Goal: Information Seeking & Learning: Learn about a topic

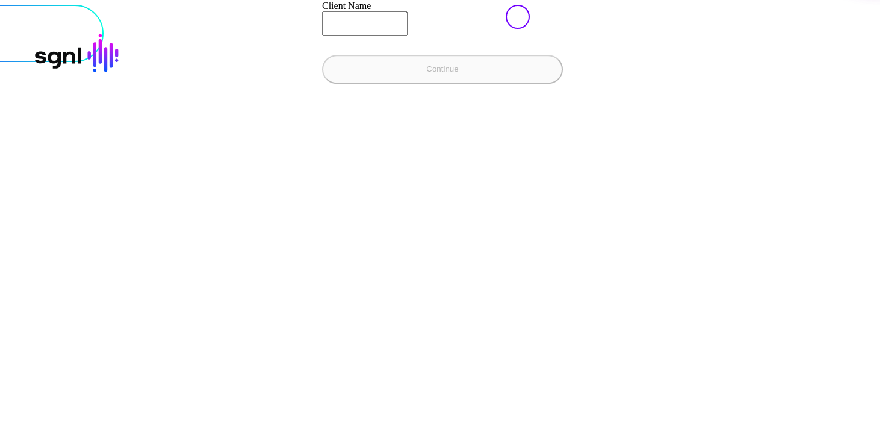
click at [322, 36] on input "Client Name" at bounding box center [364, 23] width 85 height 24
paste input "**********"
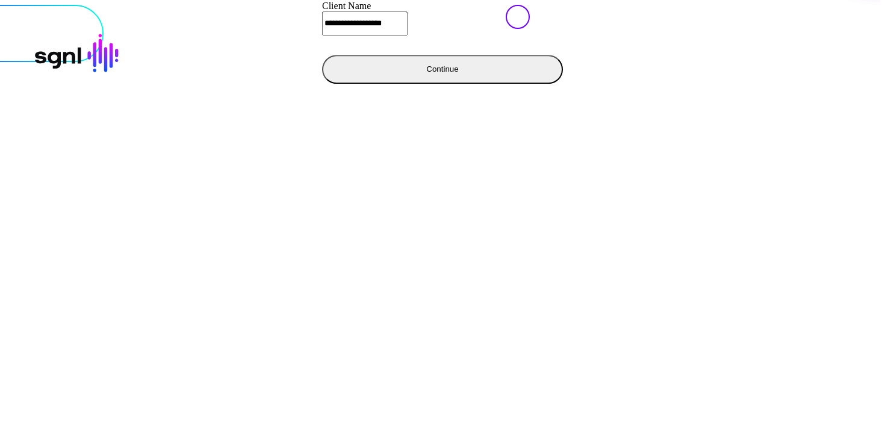
type input "**********"
click at [322, 84] on button "Continue" at bounding box center [442, 69] width 241 height 29
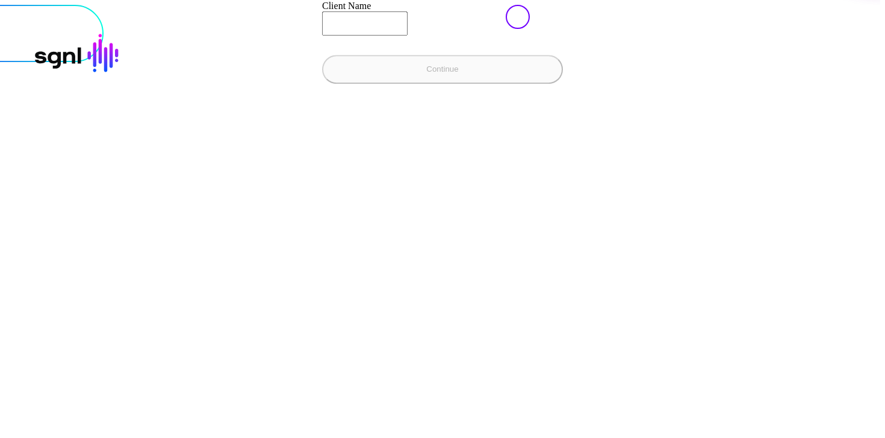
click at [322, 36] on input "Client Name" at bounding box center [364, 23] width 85 height 24
paste input "**********"
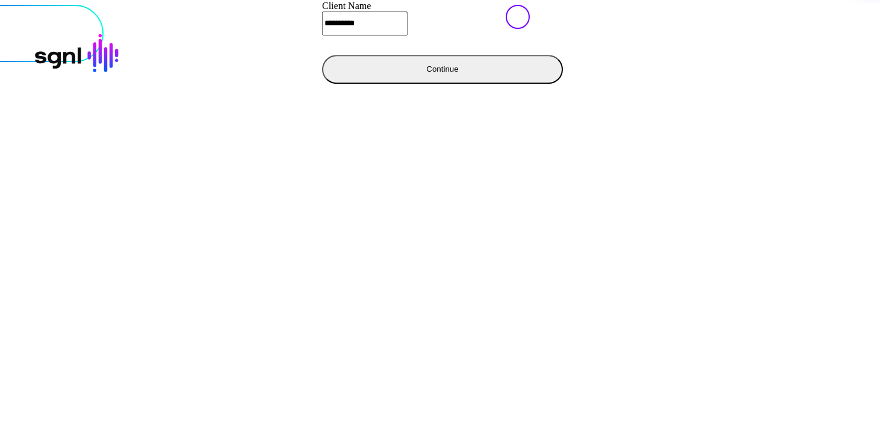
type input "**********"
click at [322, 84] on button "Continue" at bounding box center [442, 69] width 241 height 29
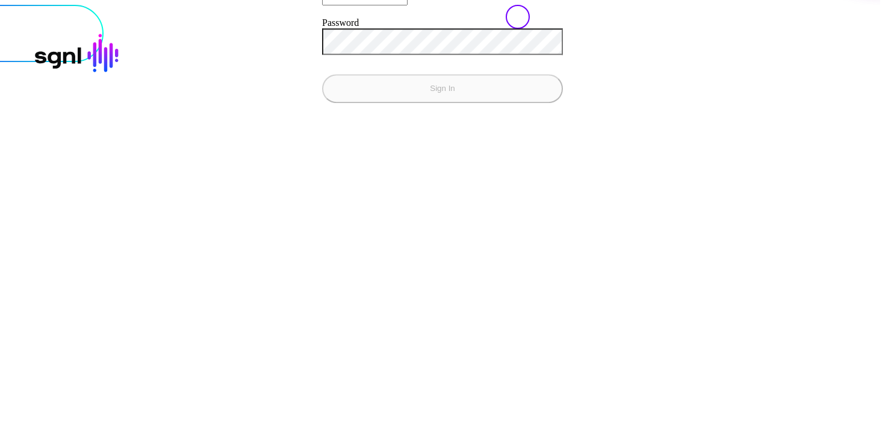
paste input "**********"
type input "**********"
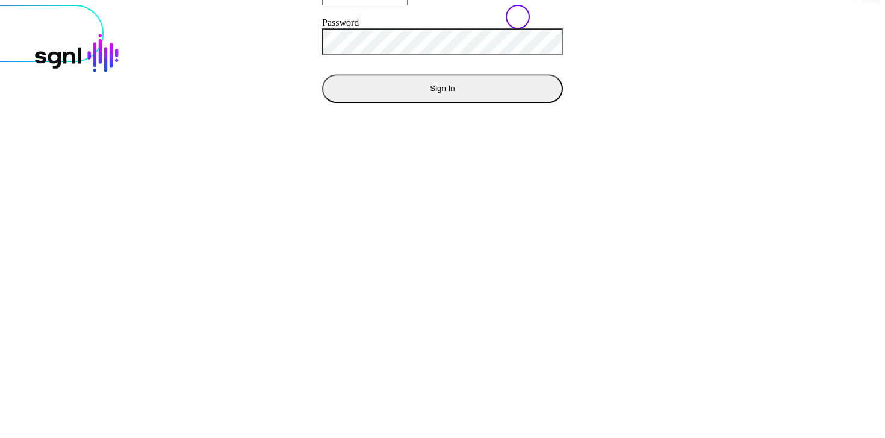
click at [322, 103] on button "Sign In" at bounding box center [442, 88] width 241 height 29
drag, startPoint x: 268, startPoint y: 61, endPoint x: 155, endPoint y: 48, distance: 113.9
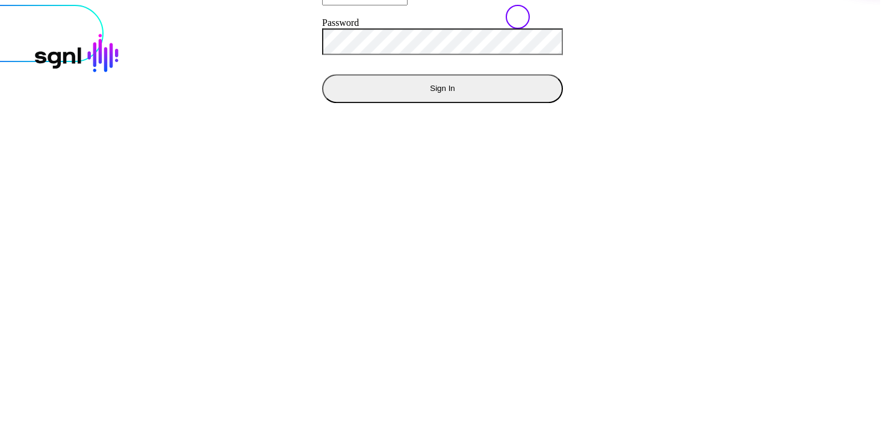
copy div "Invalid email or incorrect password, please try again"
click at [322, 103] on button "Sign In" at bounding box center [442, 88] width 241 height 29
click at [322, 103] on div "**********" at bounding box center [442, 1] width 241 height 204
click at [57, 36] on div at bounding box center [77, 53] width 87 height 39
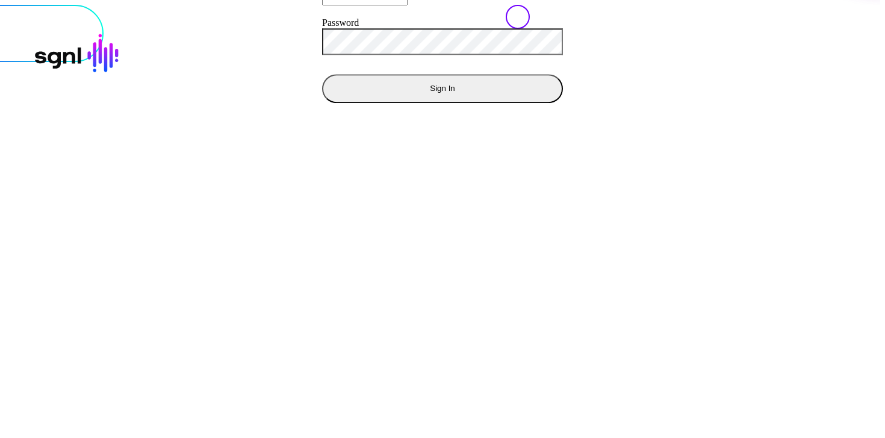
click at [69, 51] on div at bounding box center [77, 53] width 87 height 39
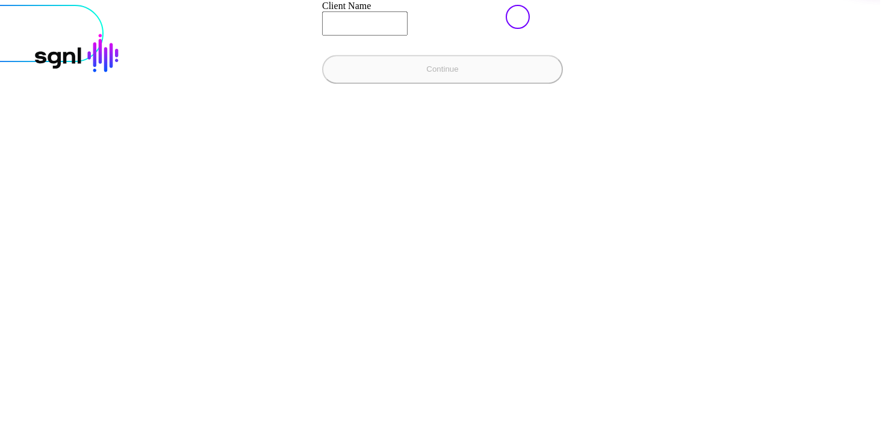
click at [322, 36] on input "Client Name" at bounding box center [364, 23] width 85 height 24
type input "**********"
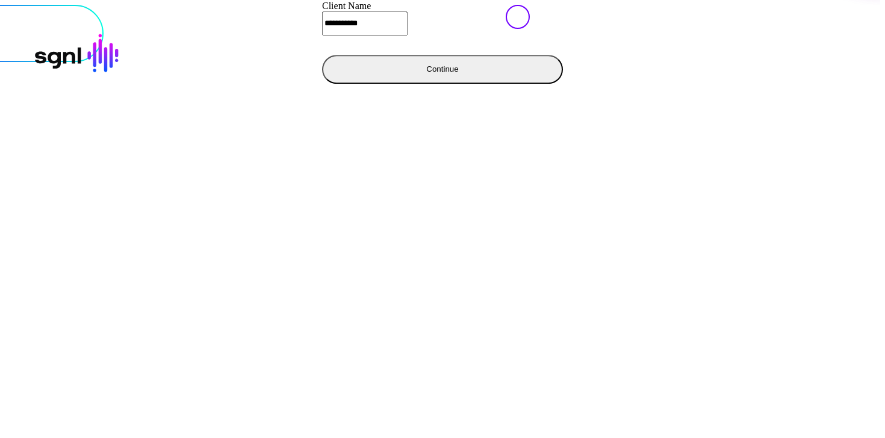
click at [322, 84] on button "Continue" at bounding box center [442, 69] width 241 height 29
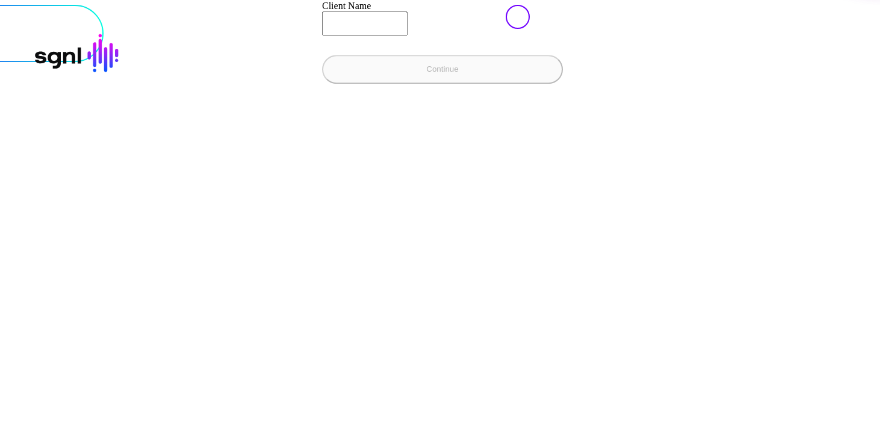
click at [322, 36] on input "Client Name" at bounding box center [364, 23] width 85 height 24
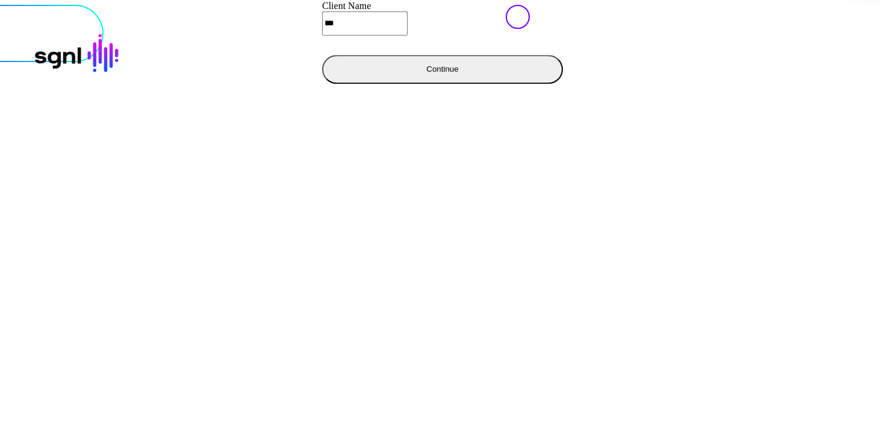
type input "**********"
click at [322, 55] on button "Continue" at bounding box center [442, 69] width 241 height 29
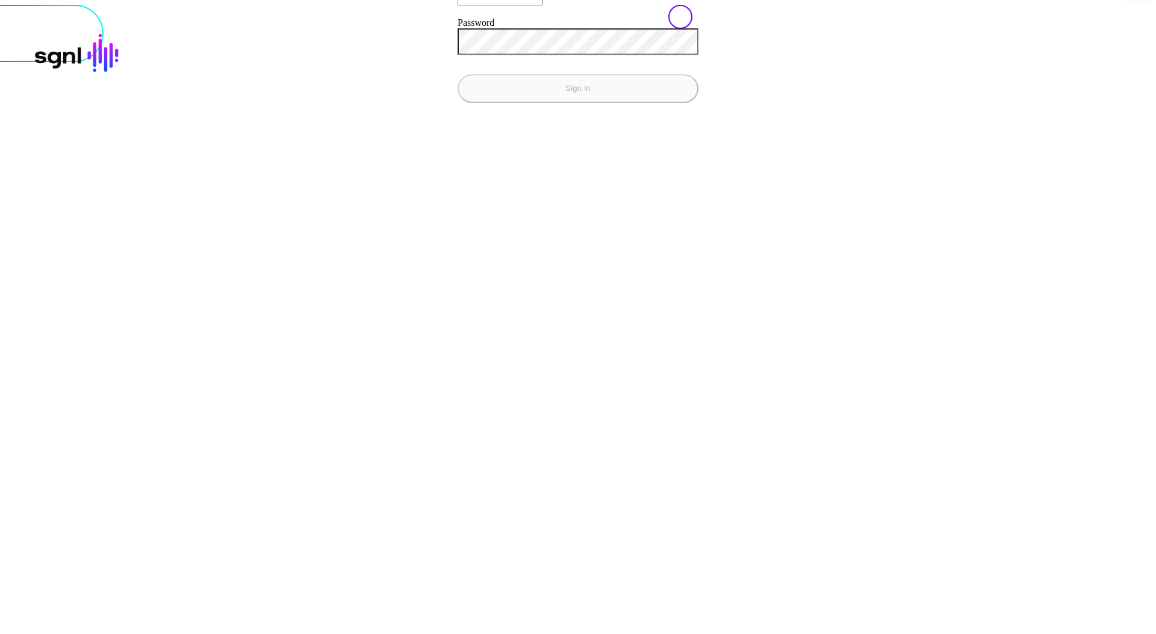
paste input "**********"
type input "**********"
click at [457, 74] on button "Sign In" at bounding box center [577, 88] width 241 height 29
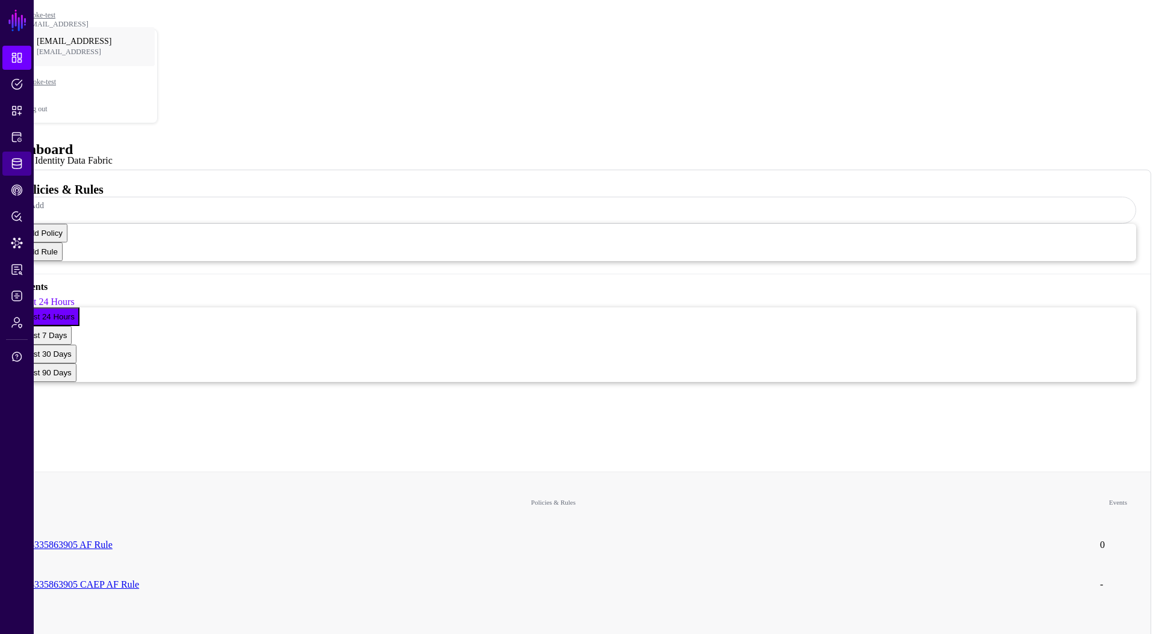
click at [22, 173] on link "Identity Data Fabric" at bounding box center [16, 164] width 29 height 24
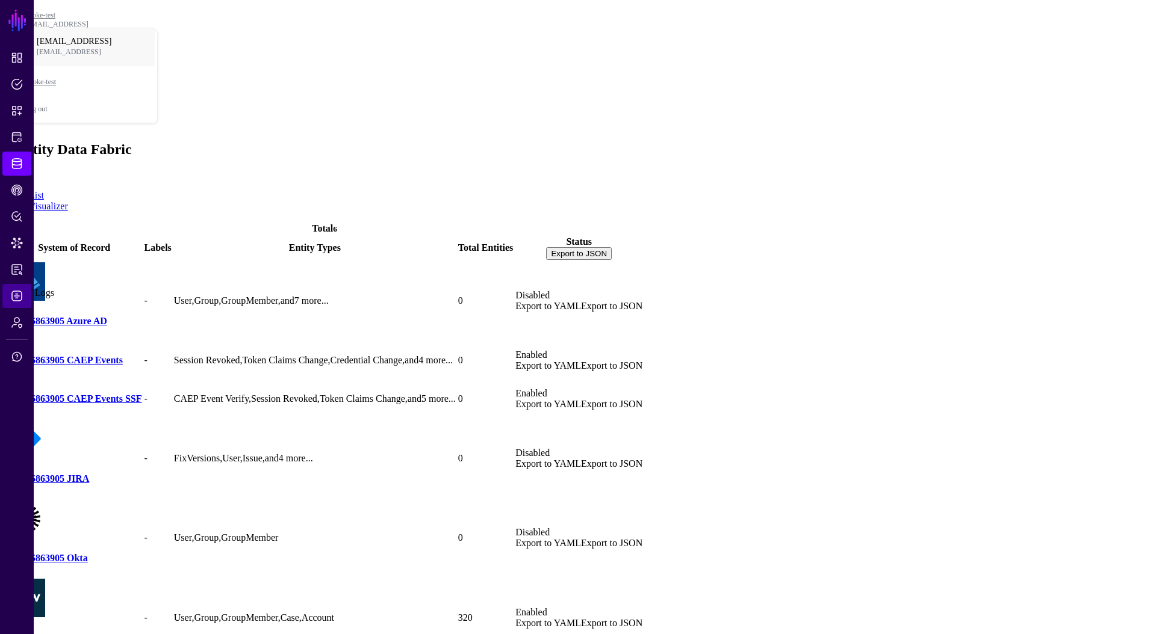
click at [18, 290] on span "Logs" at bounding box center [17, 296] width 12 height 12
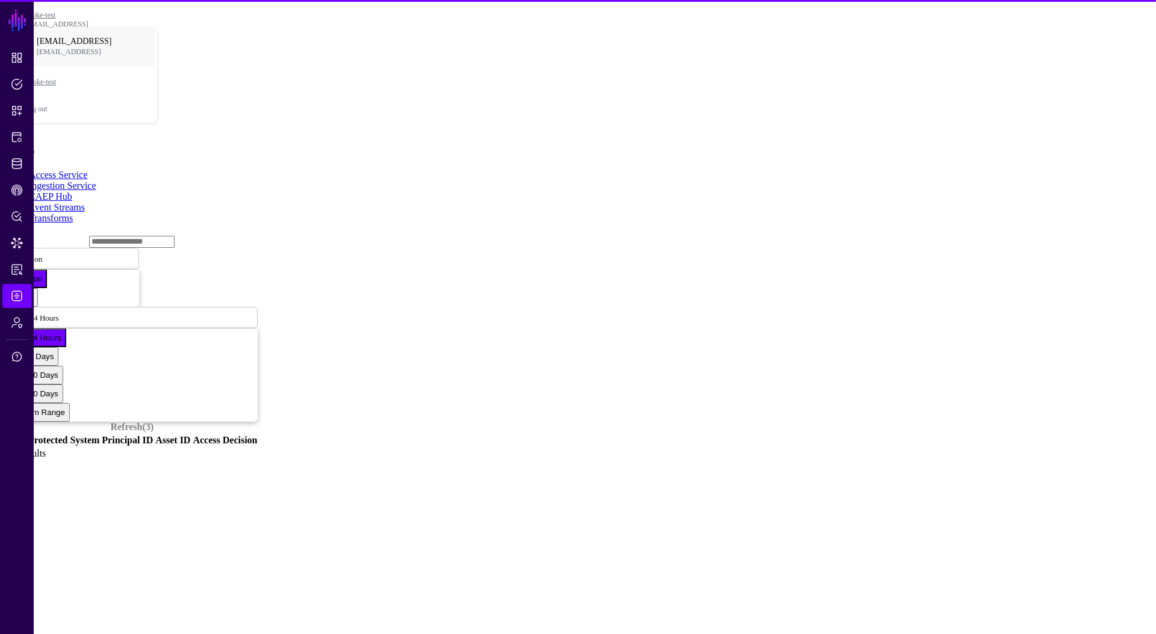
click at [85, 202] on link "Event Streams" at bounding box center [57, 207] width 56 height 10
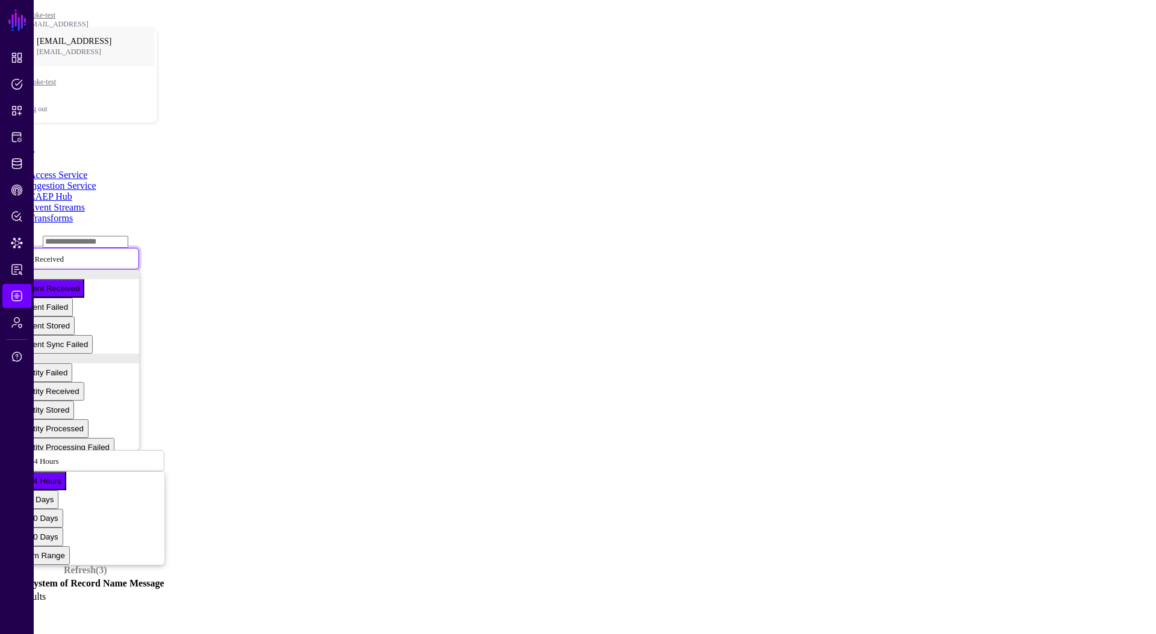
click at [139, 248] on link "Event Received" at bounding box center [73, 259] width 132 height 22
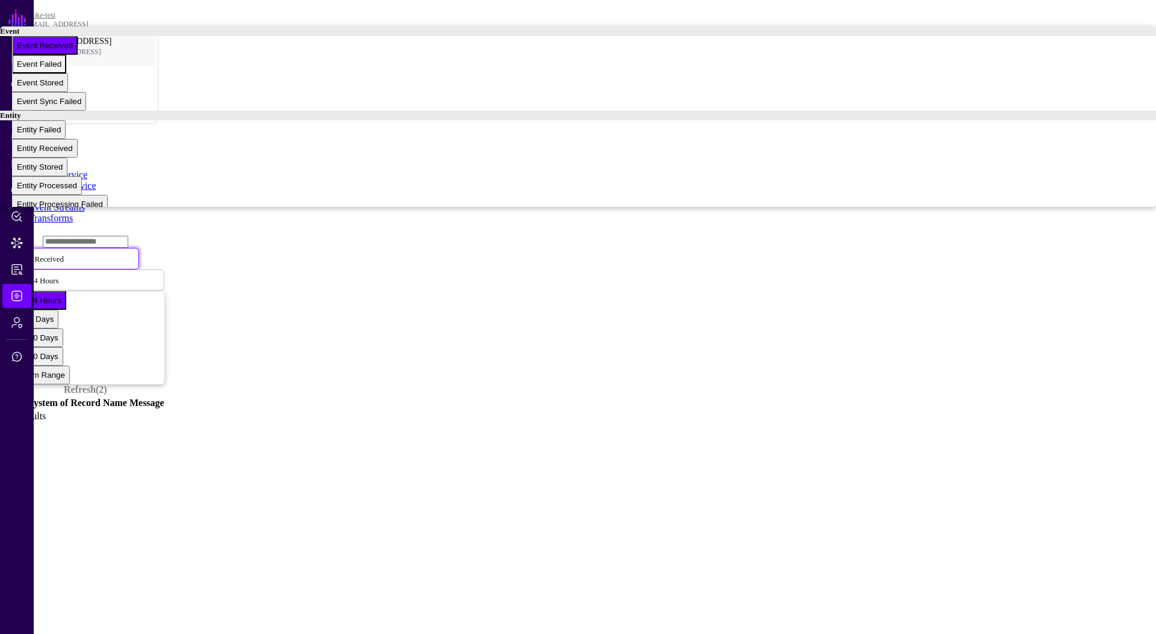
click at [61, 69] on span "Event Failed" at bounding box center [39, 64] width 45 height 9
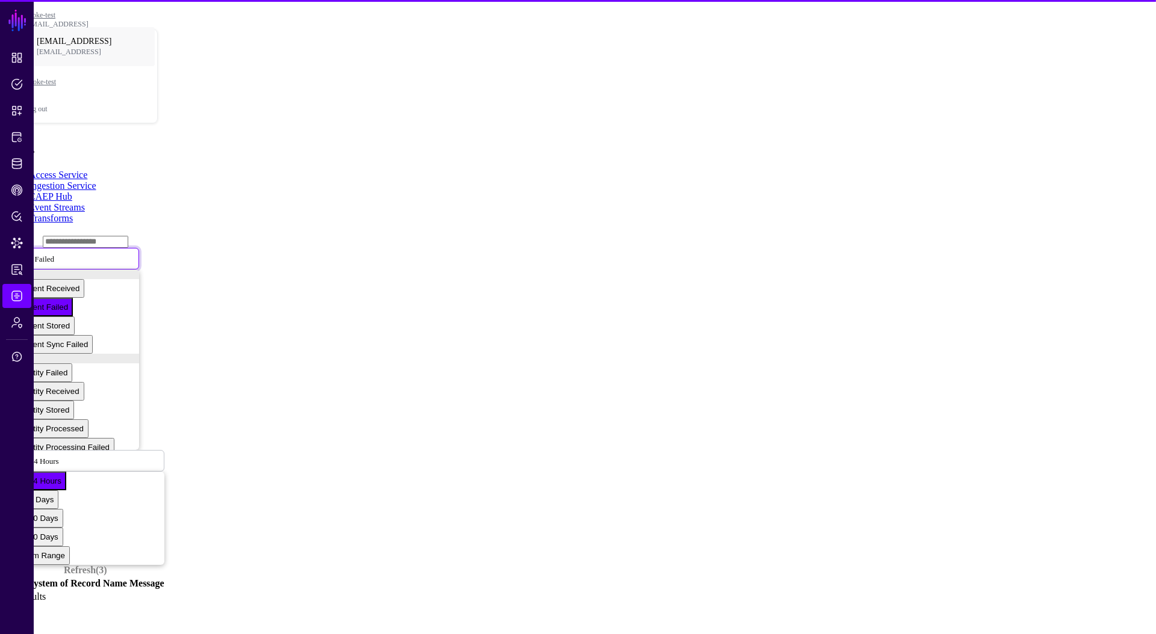
click at [54, 253] on span "Event Failed" at bounding box center [34, 258] width 40 height 10
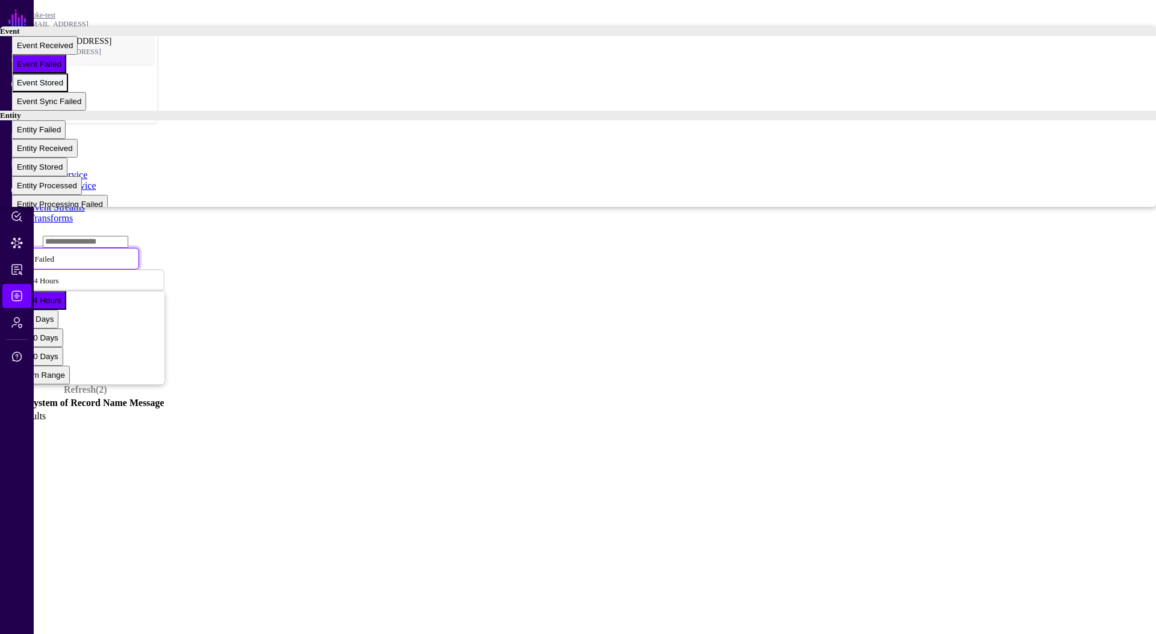
click at [68, 92] on button "Event Stored" at bounding box center [40, 82] width 56 height 19
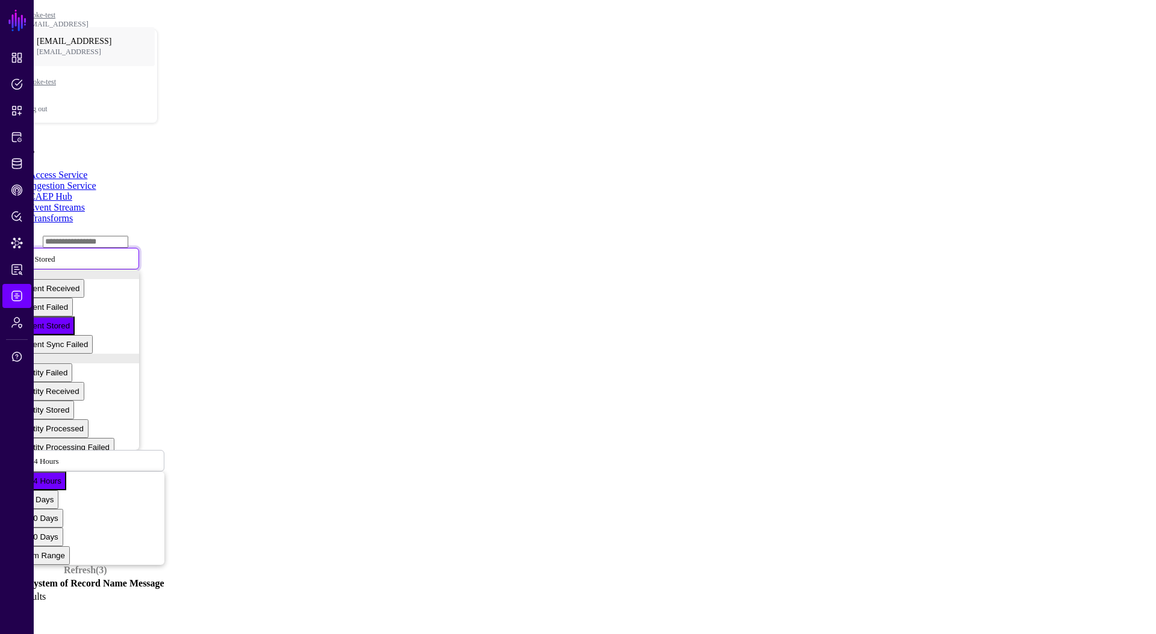
click at [55, 253] on span "Event Stored" at bounding box center [34, 258] width 41 height 10
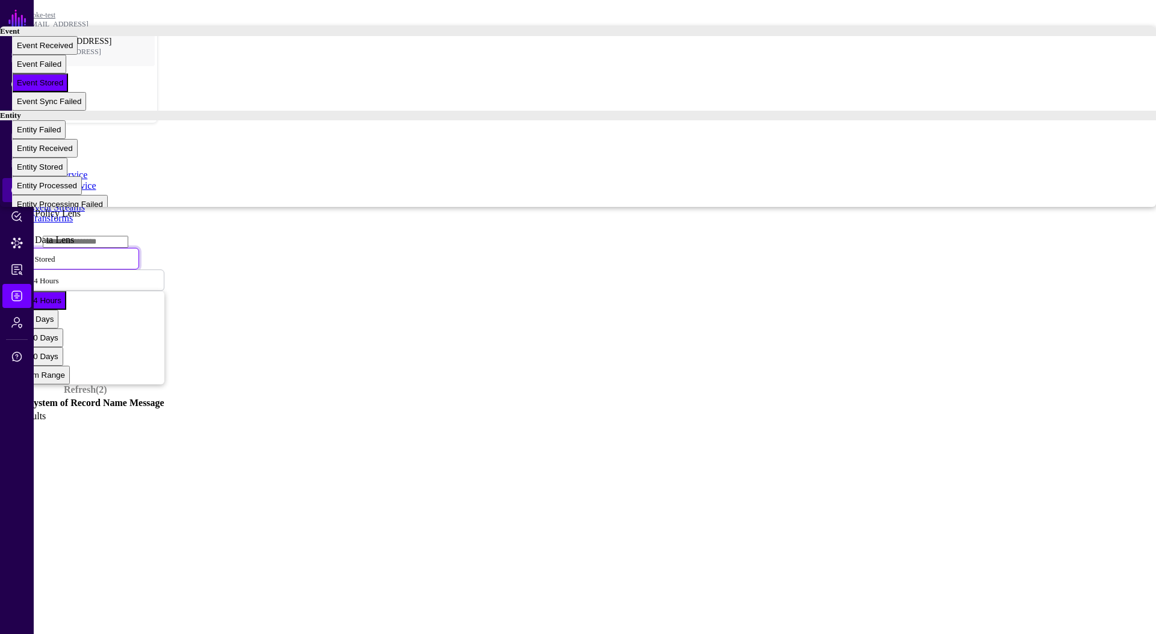
click at [28, 192] on link "CAEP Hub" at bounding box center [16, 190] width 29 height 24
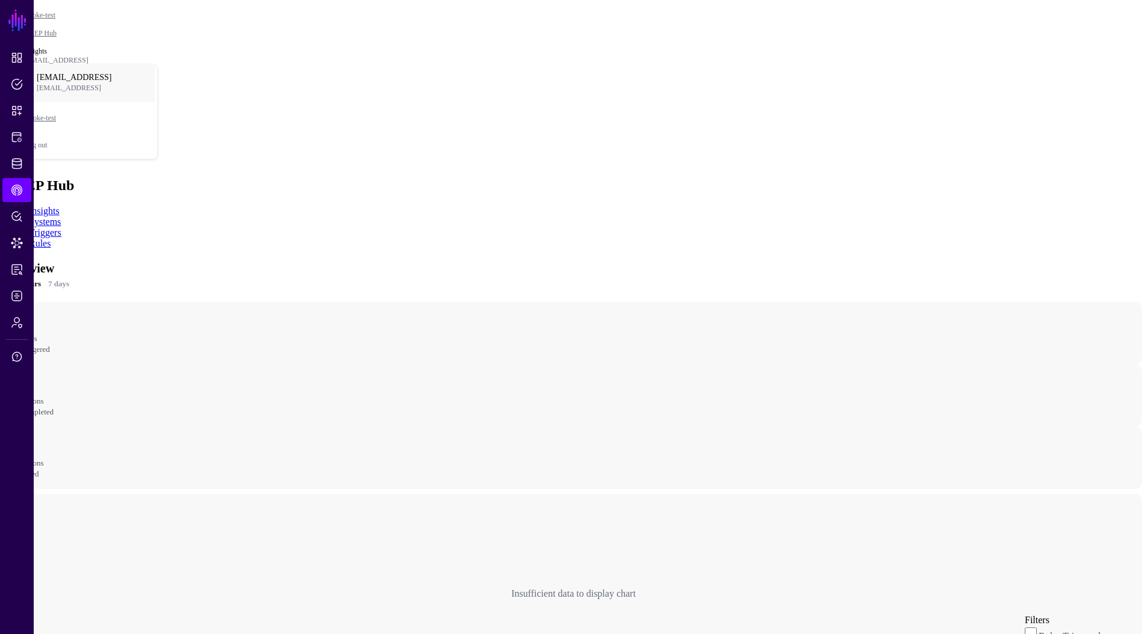
click at [51, 238] on link "Rules" at bounding box center [40, 243] width 22 height 10
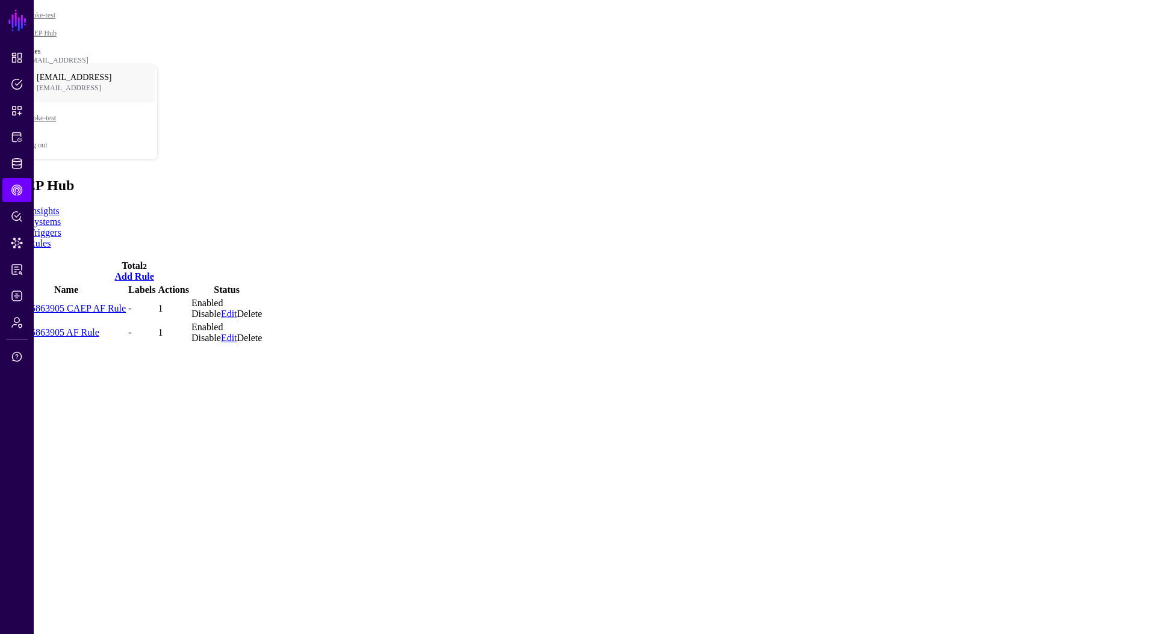
click at [61, 228] on link "Triggers" at bounding box center [45, 233] width 33 height 10
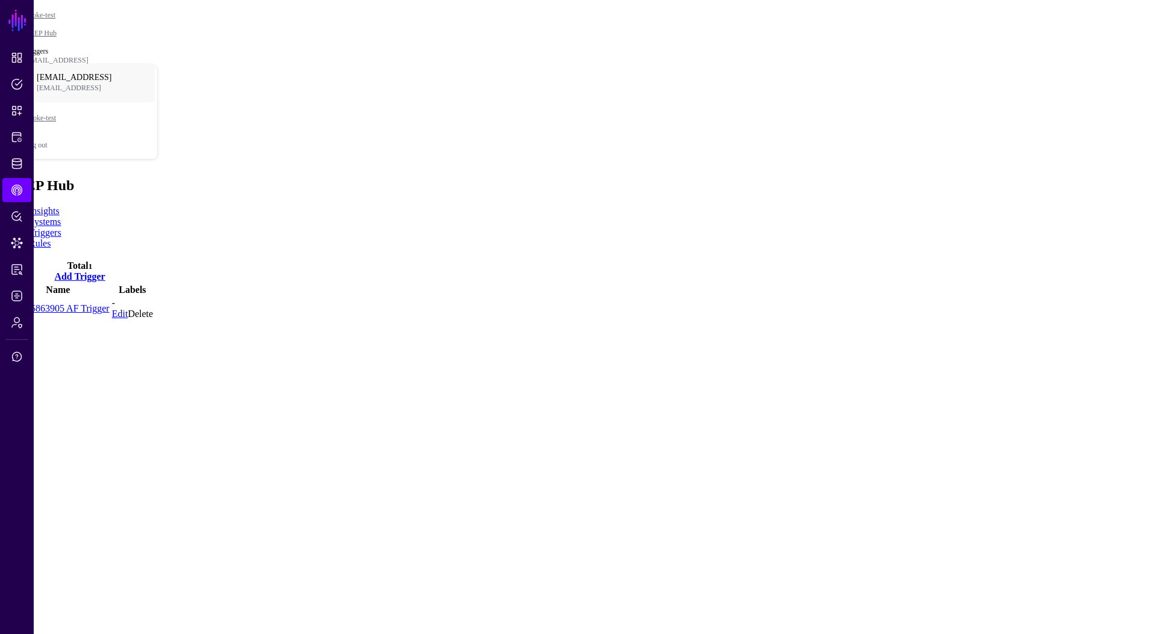
click at [51, 238] on link "Rules" at bounding box center [40, 243] width 22 height 10
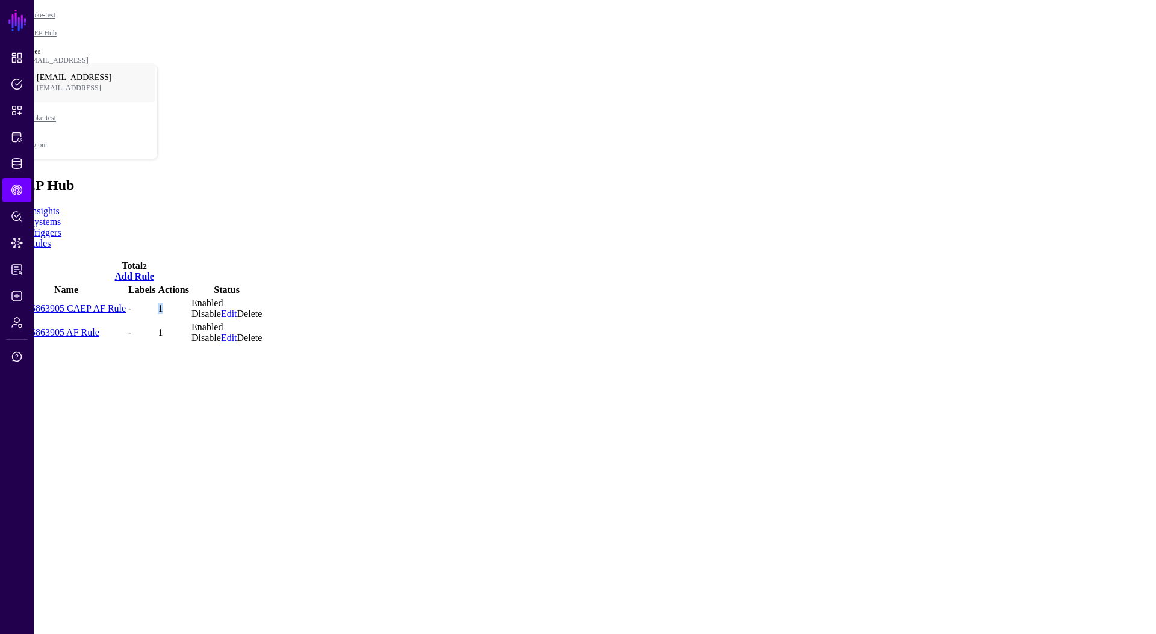
drag, startPoint x: 380, startPoint y: 205, endPoint x: 362, endPoint y: 205, distance: 17.5
click at [262, 297] on tr "138335863905 CAEP AF Rule - 1 Enabled Disable Edit Delete" at bounding box center [134, 308] width 256 height 23
click at [11, 284] on link "Logs" at bounding box center [16, 296] width 29 height 24
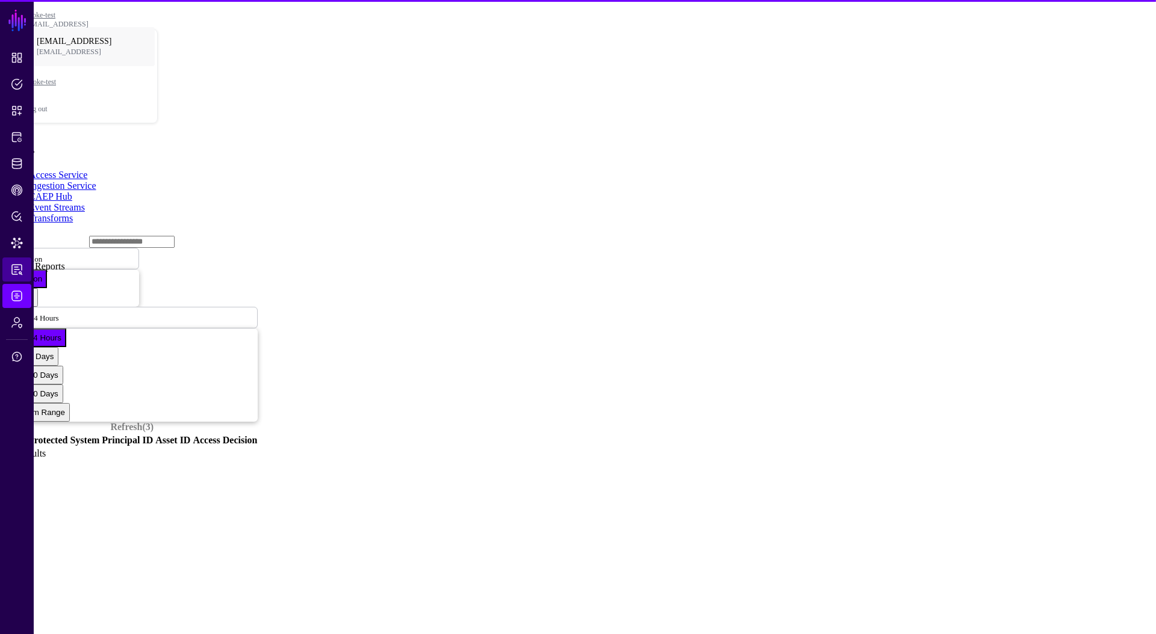
click at [13, 278] on link "Reports" at bounding box center [16, 270] width 29 height 24
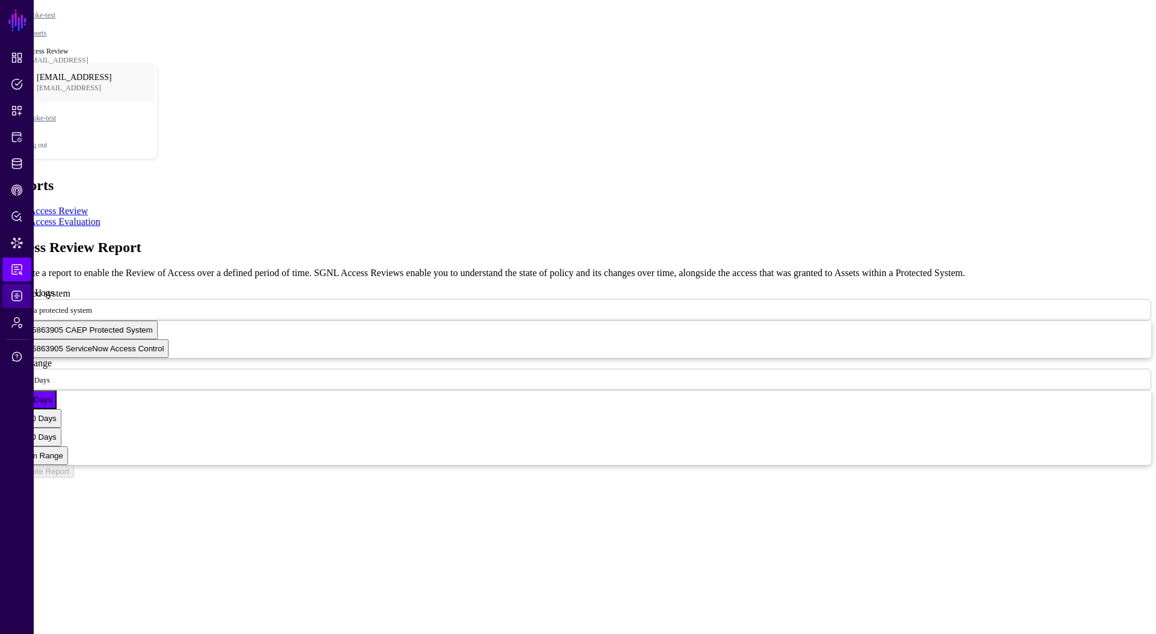
click at [19, 294] on span "Logs" at bounding box center [17, 296] width 12 height 12
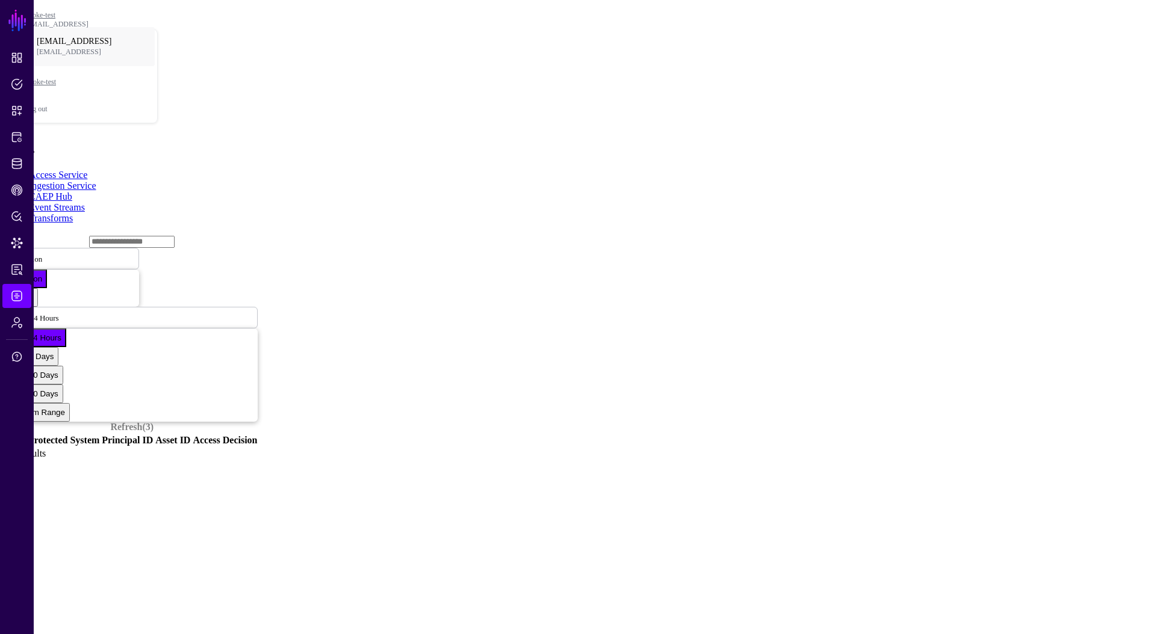
click at [72, 191] on link "CAEP Hub" at bounding box center [50, 196] width 43 height 10
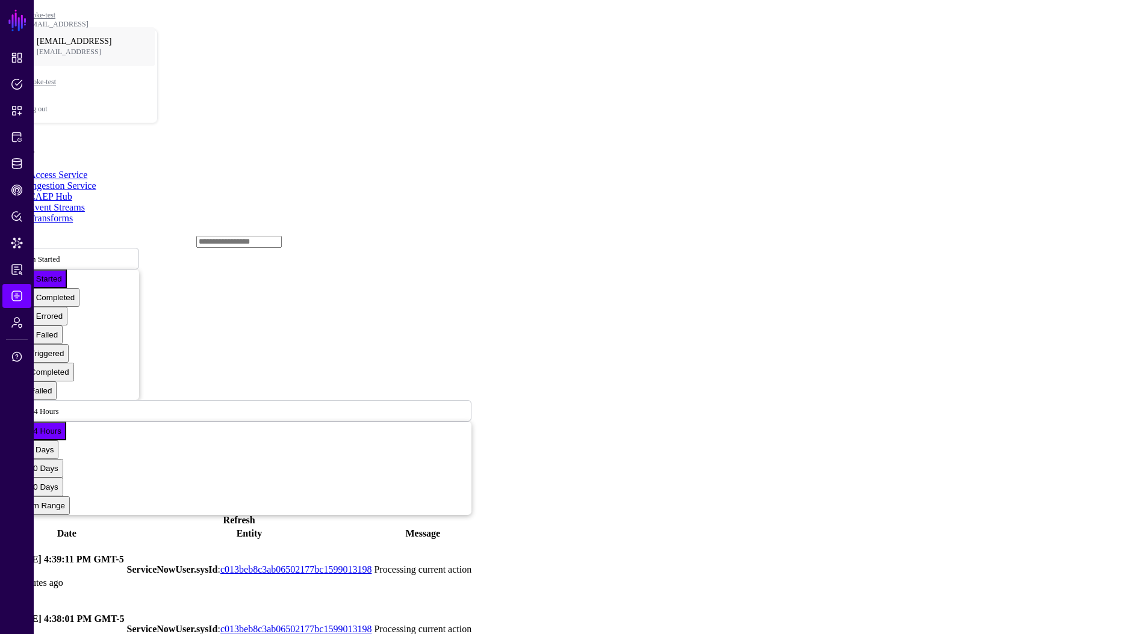
click at [472, 437] on td "Processing current action" at bounding box center [422, 570] width 99 height 58
click at [85, 202] on link "Event Streams" at bounding box center [57, 207] width 56 height 10
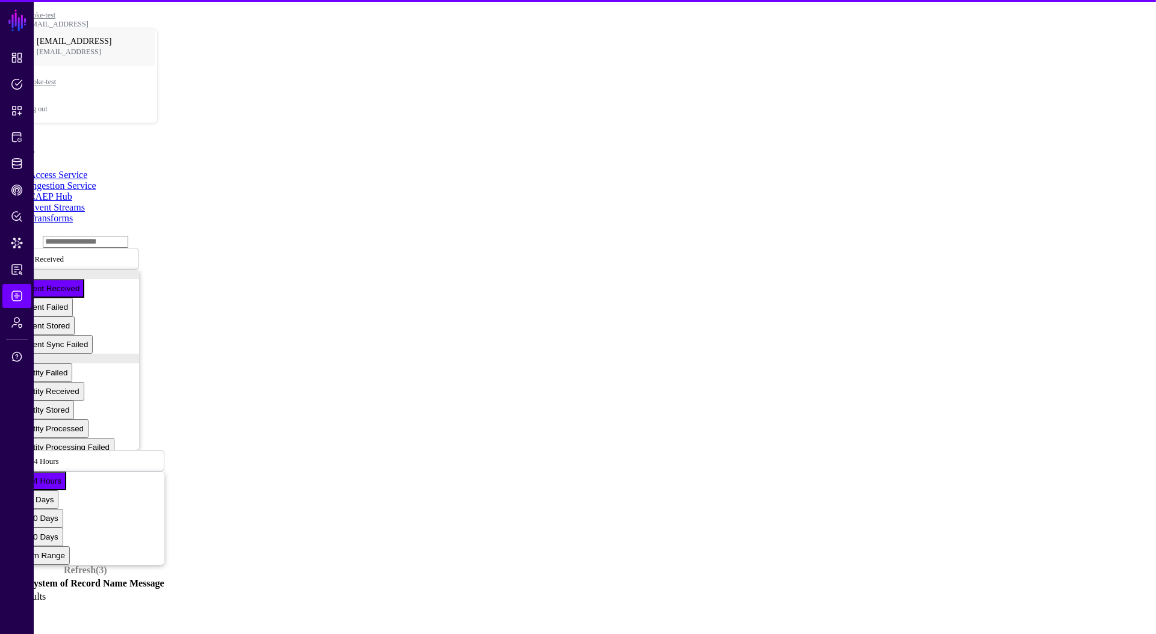
click at [72, 191] on link "CAEP Hub" at bounding box center [50, 196] width 43 height 10
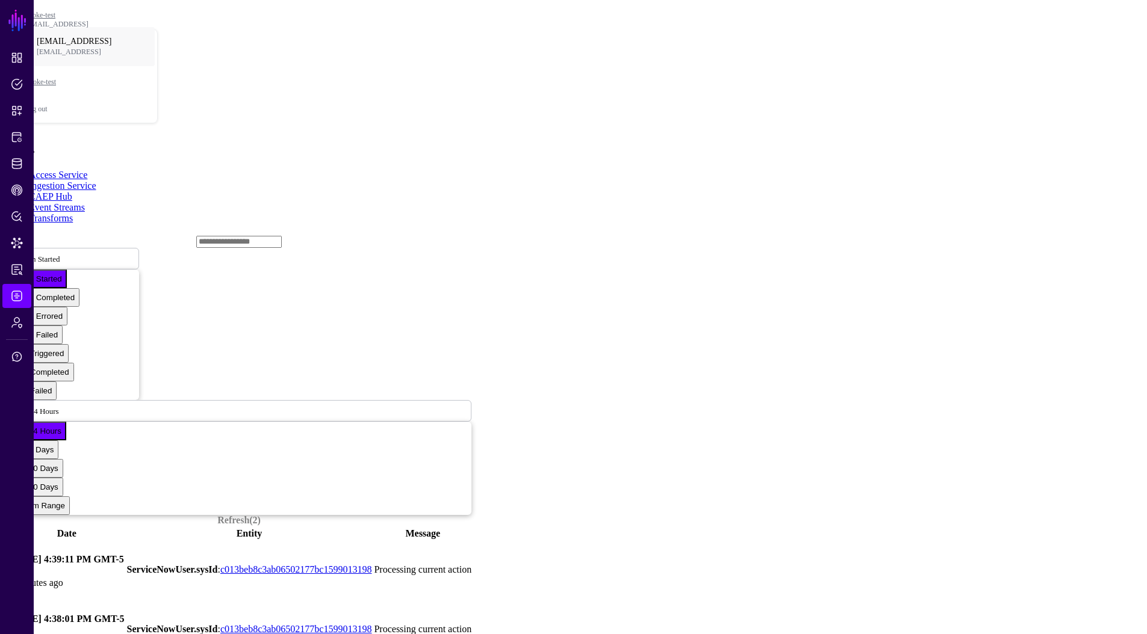
click at [7, 437] on link at bounding box center [7, 570] width 0 height 0
click at [85, 202] on link "Event Streams" at bounding box center [57, 207] width 56 height 10
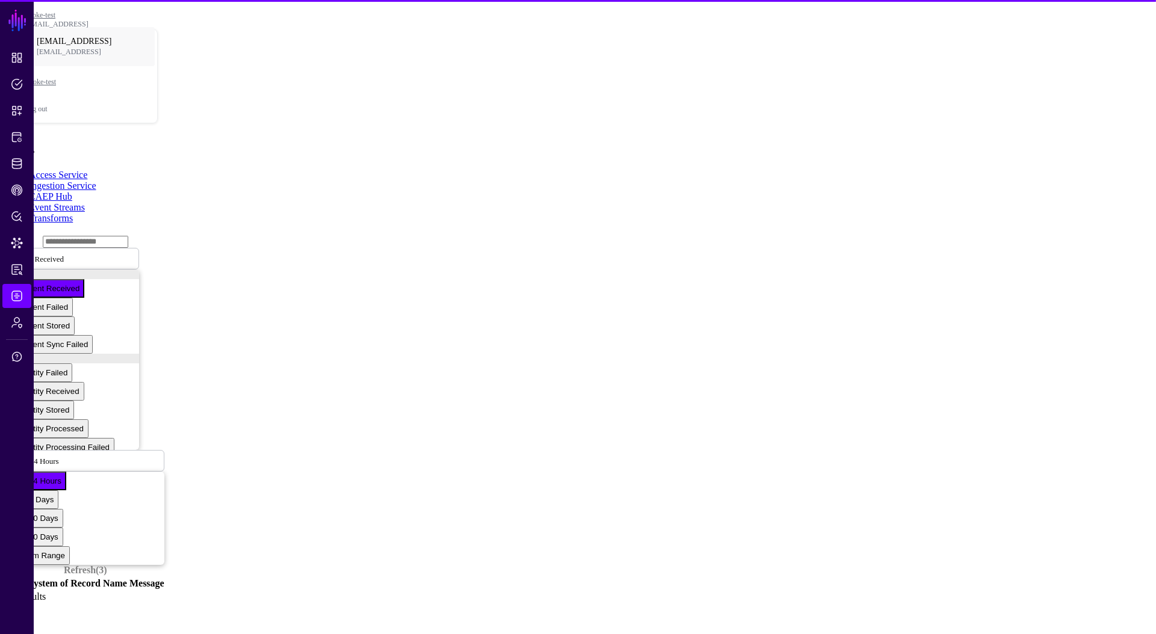
click at [72, 191] on link "CAEP Hub" at bounding box center [50, 196] width 43 height 10
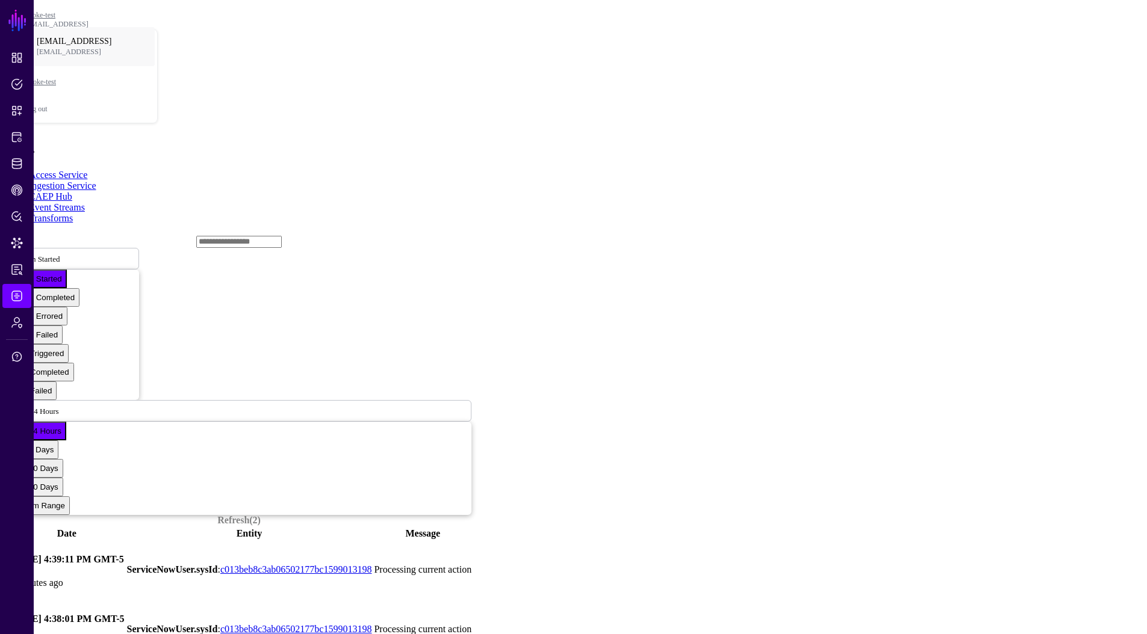
click at [85, 202] on link "Event Streams" at bounding box center [57, 207] width 56 height 10
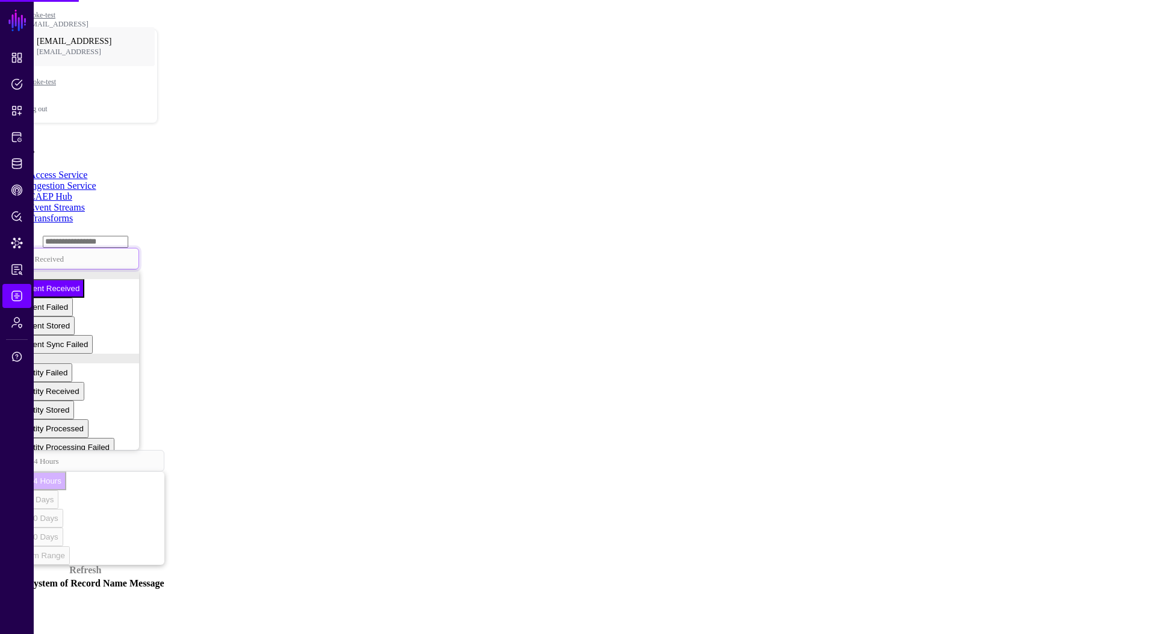
click at [64, 253] on span "Event Received" at bounding box center [38, 258] width 49 height 10
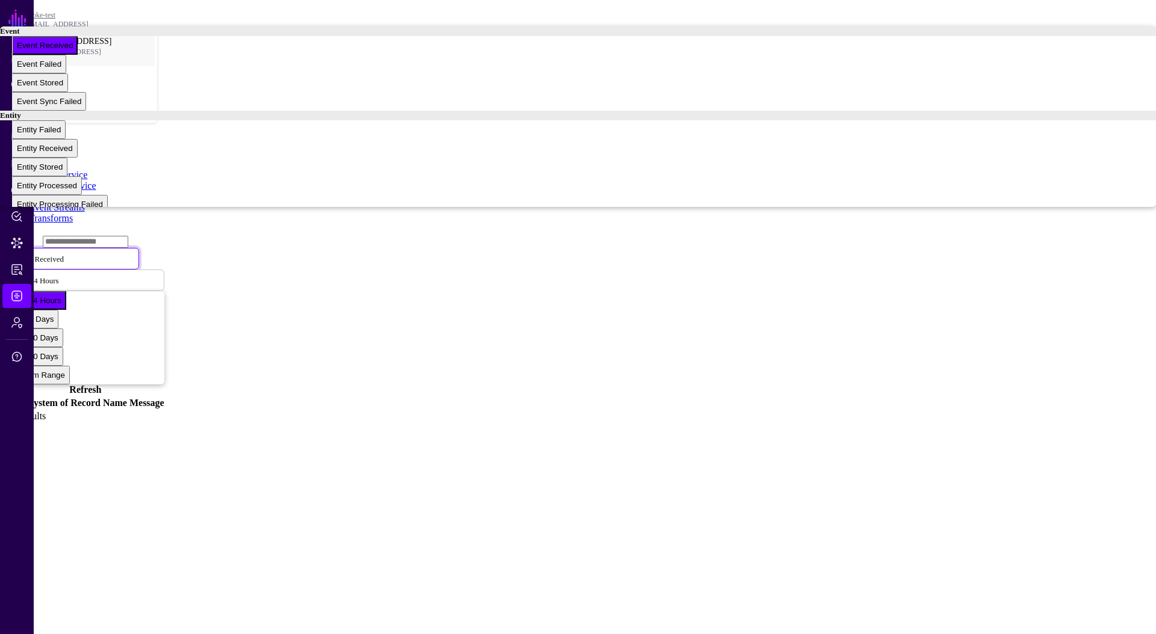
click at [72, 191] on link "CAEP Hub" at bounding box center [50, 196] width 43 height 10
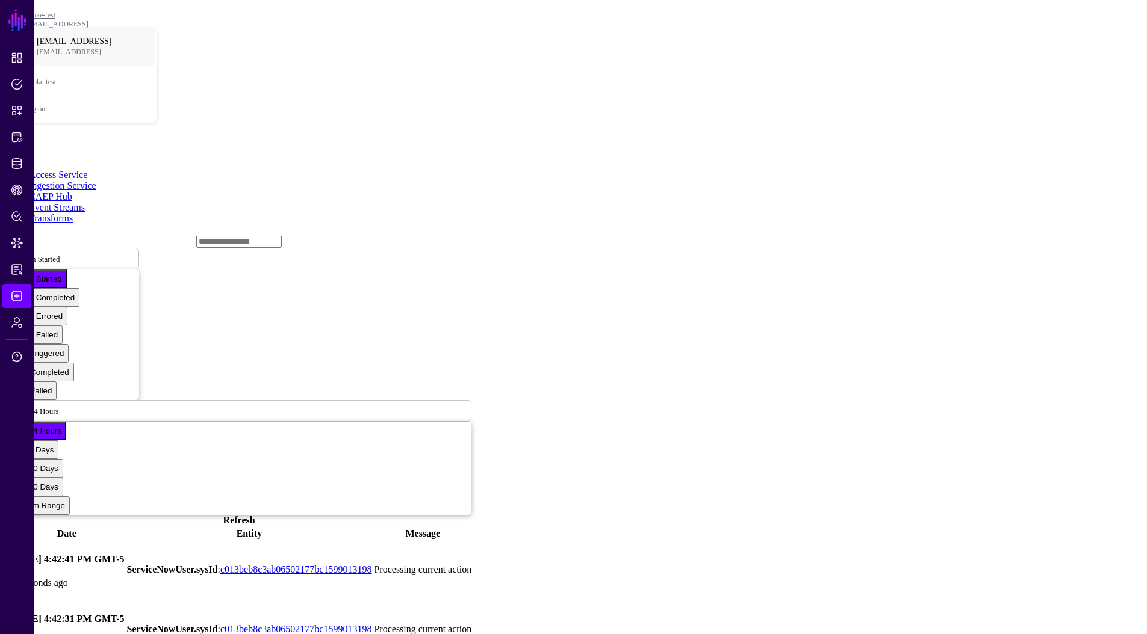
click at [7, 437] on link at bounding box center [7, 570] width 0 height 0
click at [60, 253] on span "Action Started" at bounding box center [36, 258] width 45 height 10
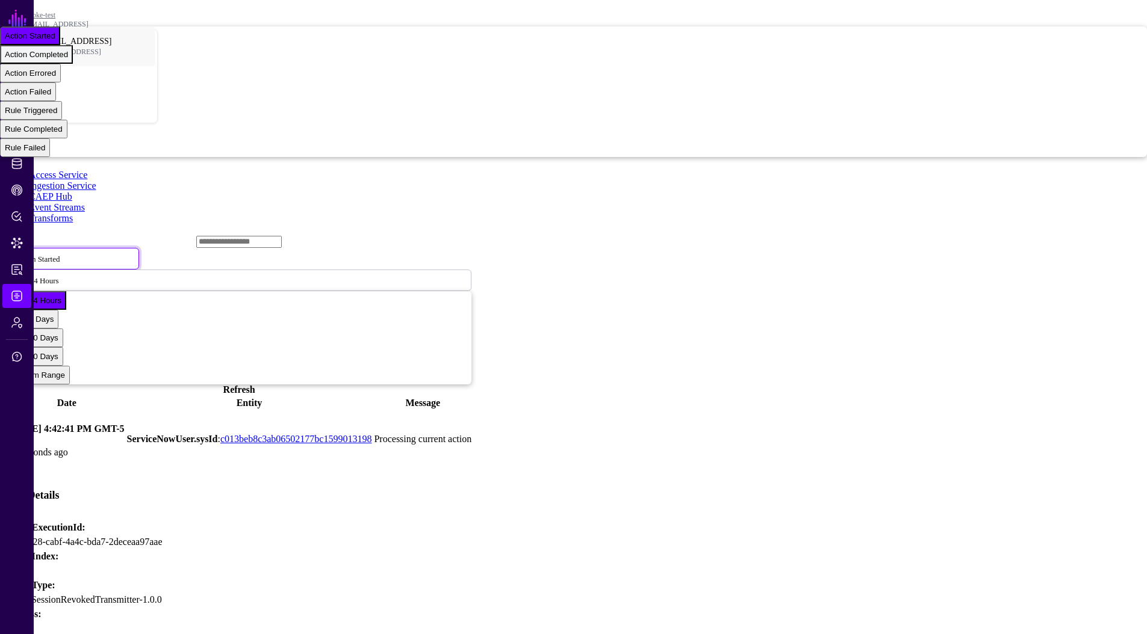
click at [68, 59] on div "Action Completed" at bounding box center [36, 54] width 63 height 9
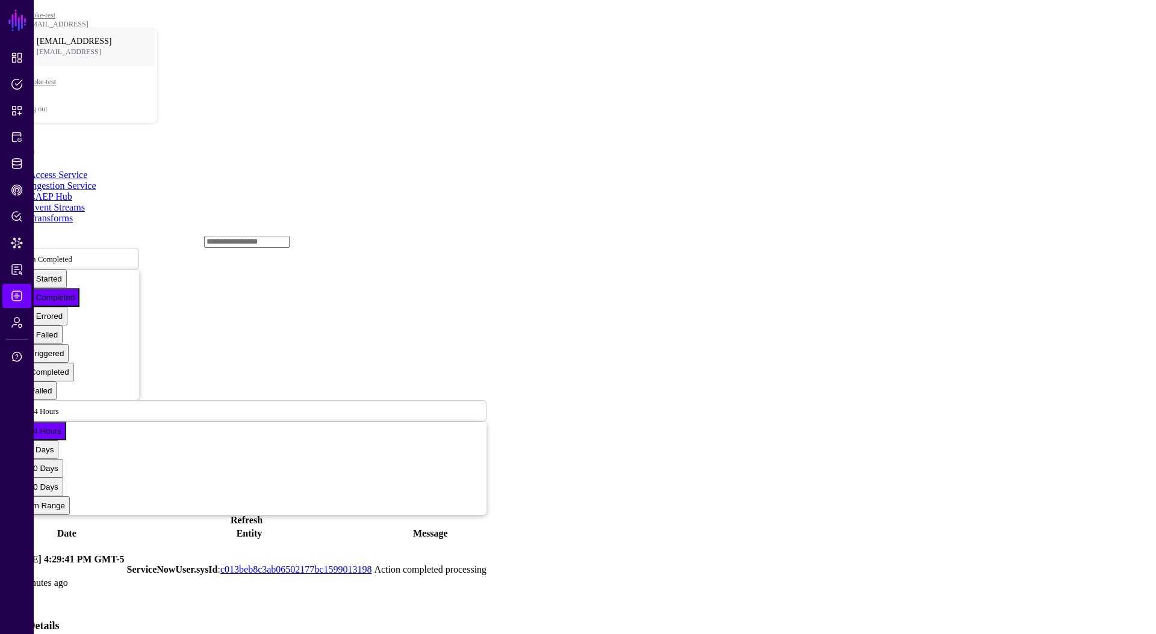
click at [7, 437] on link at bounding box center [7, 570] width 0 height 0
click at [72, 255] on span "Action Completed" at bounding box center [43, 259] width 58 height 9
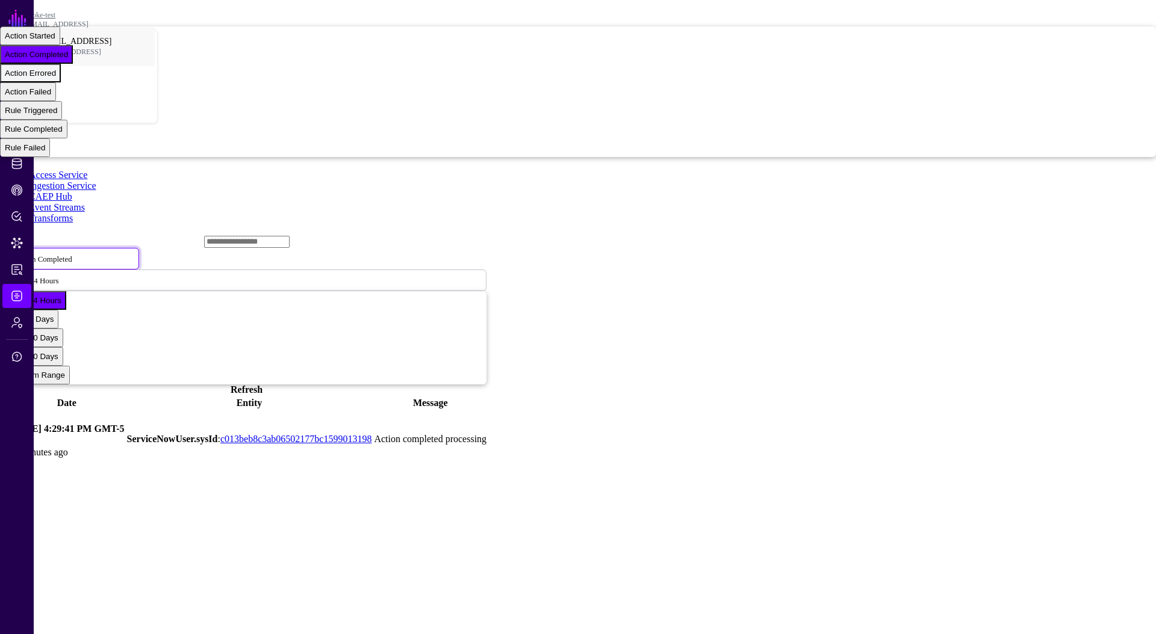
click at [56, 78] on span "Action Errored" at bounding box center [30, 73] width 51 height 9
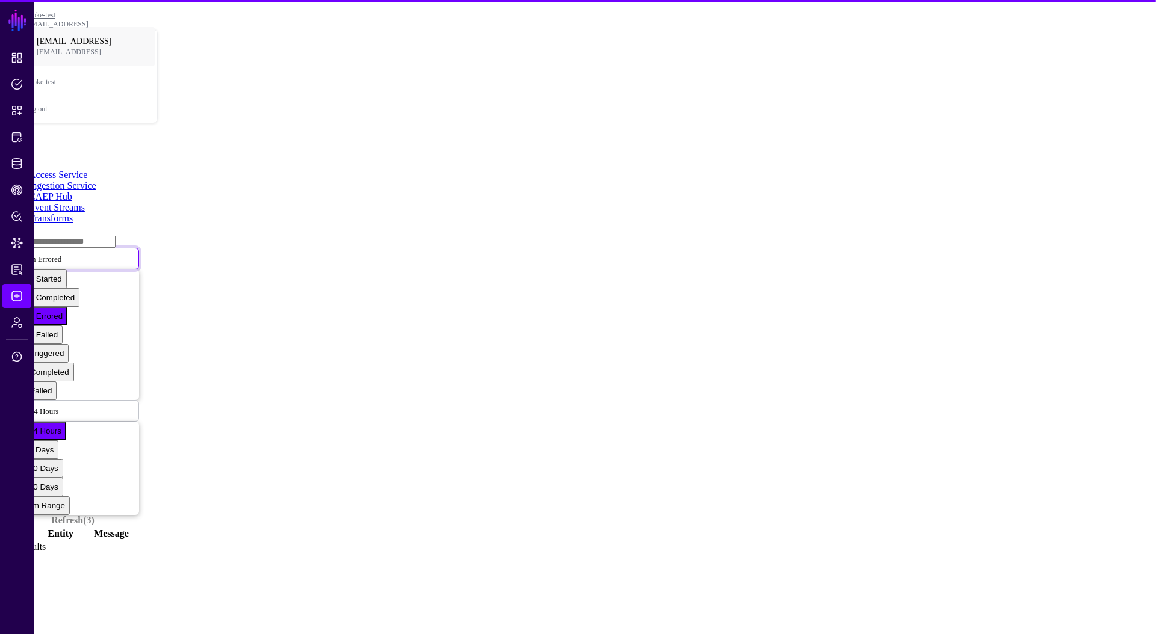
click at [61, 255] on span "Action Errored" at bounding box center [37, 259] width 47 height 9
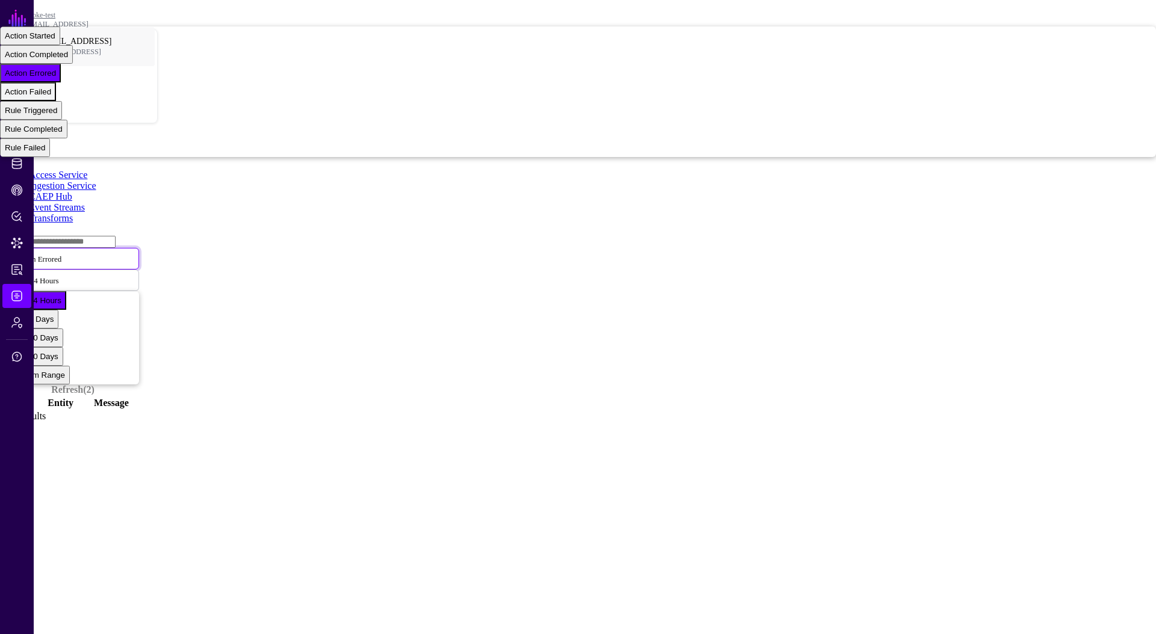
click at [51, 96] on div "Action Failed" at bounding box center [28, 91] width 46 height 9
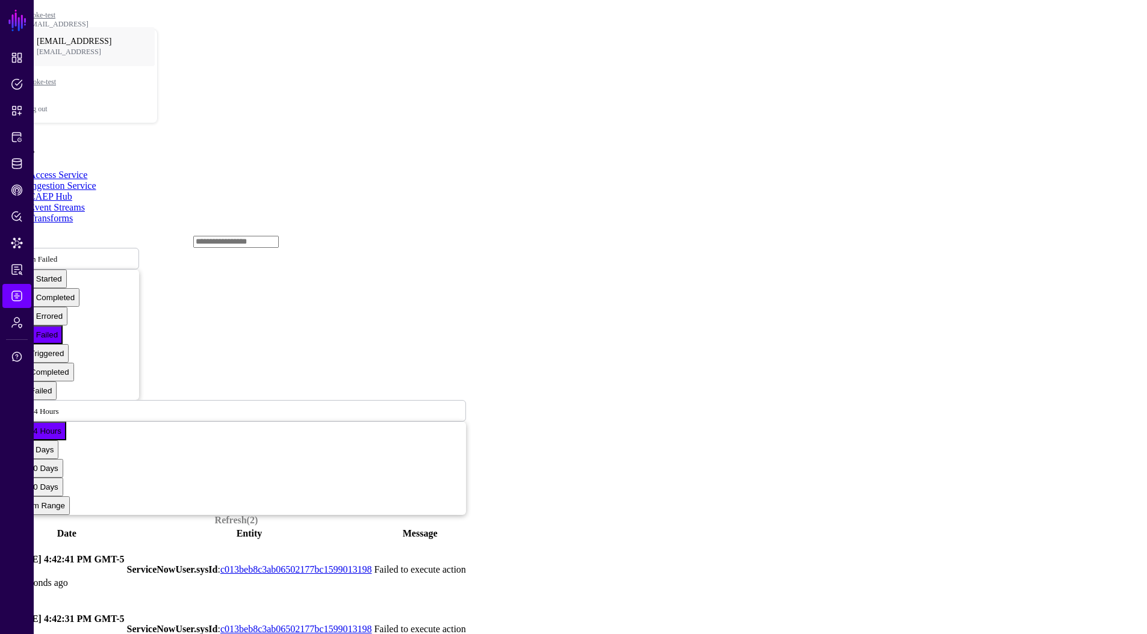
click at [7, 437] on link at bounding box center [7, 570] width 0 height 0
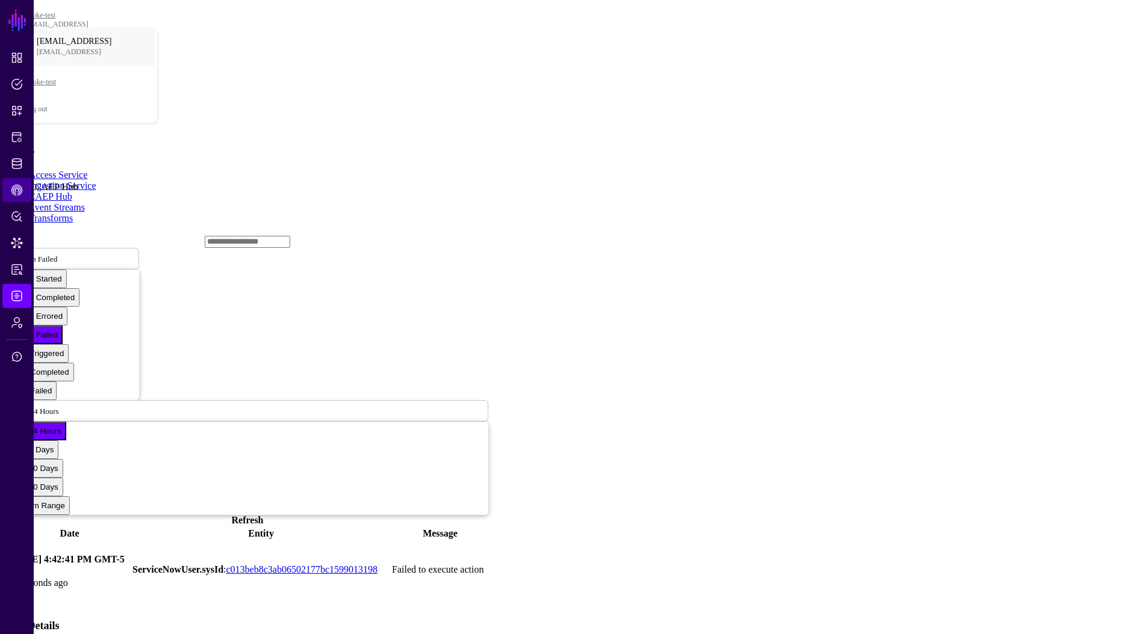
click at [11, 193] on span "CAEP Hub" at bounding box center [17, 190] width 12 height 12
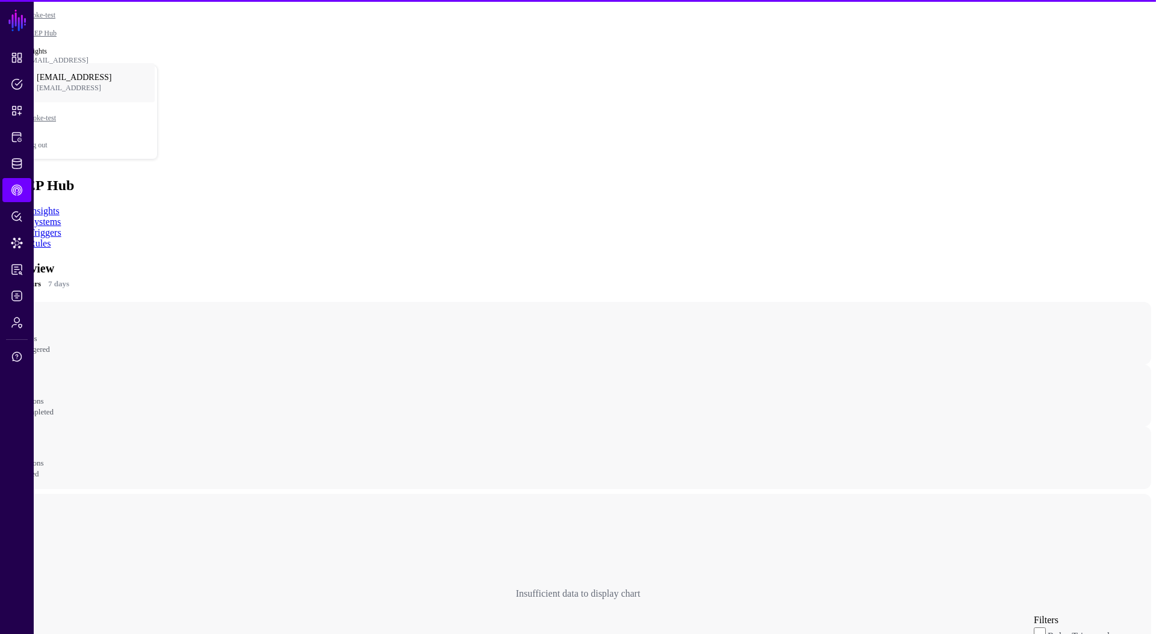
click at [214, 206] on ul "Insights Systems Triggers Rules" at bounding box center [578, 227] width 1146 height 43
click at [51, 238] on link "Rules" at bounding box center [40, 243] width 22 height 10
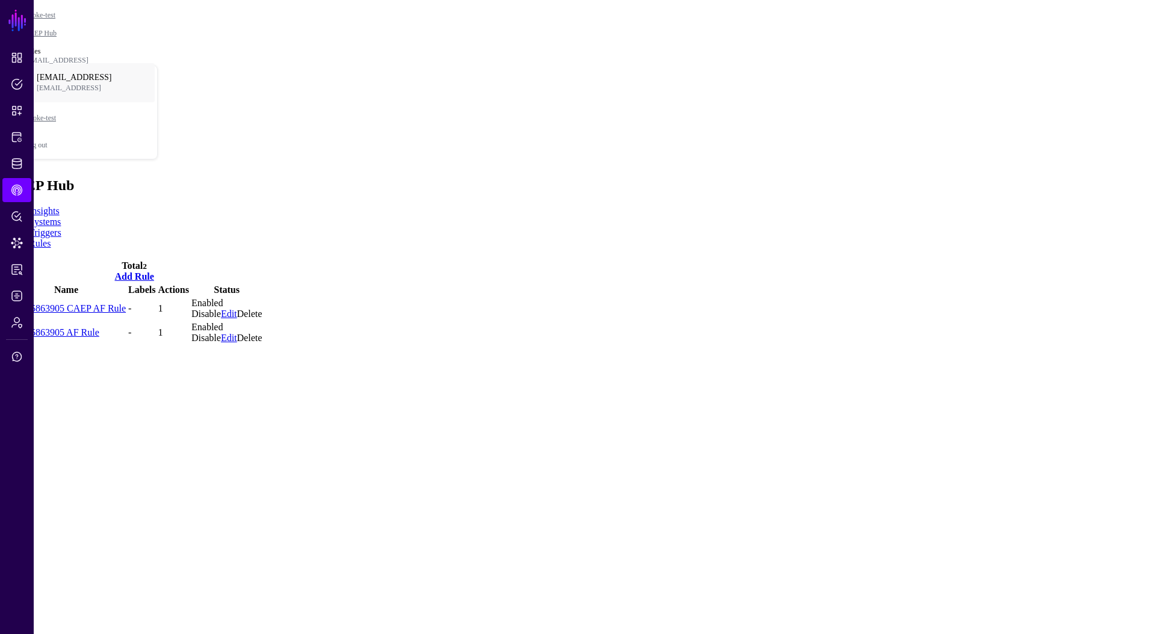
click at [126, 303] on link "138335863905 CAEP AF Rule" at bounding box center [66, 308] width 119 height 10
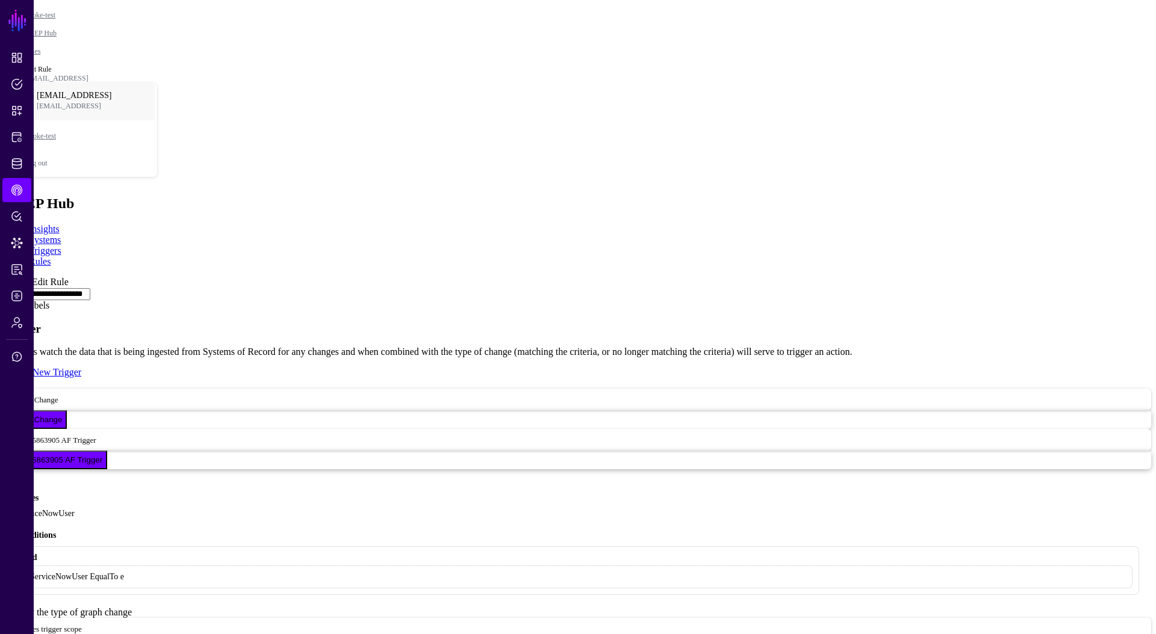
scroll to position [380, 0]
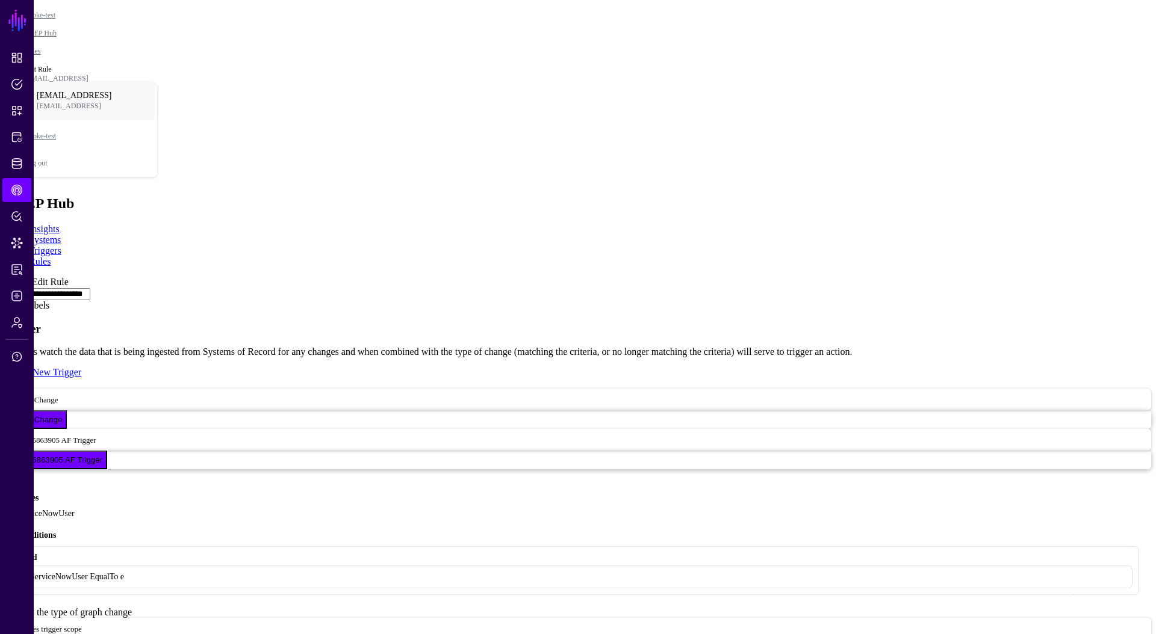
drag, startPoint x: 632, startPoint y: 443, endPoint x: 352, endPoint y: 349, distance: 295.2
copy code "eyJhbGciOiJSUzI1NiIsImtpZCI6IjQzNGU5ZjViLTYxZGMtNGE3ZC05M2UzLTFjYTcyMTFhZDM3NyI…"
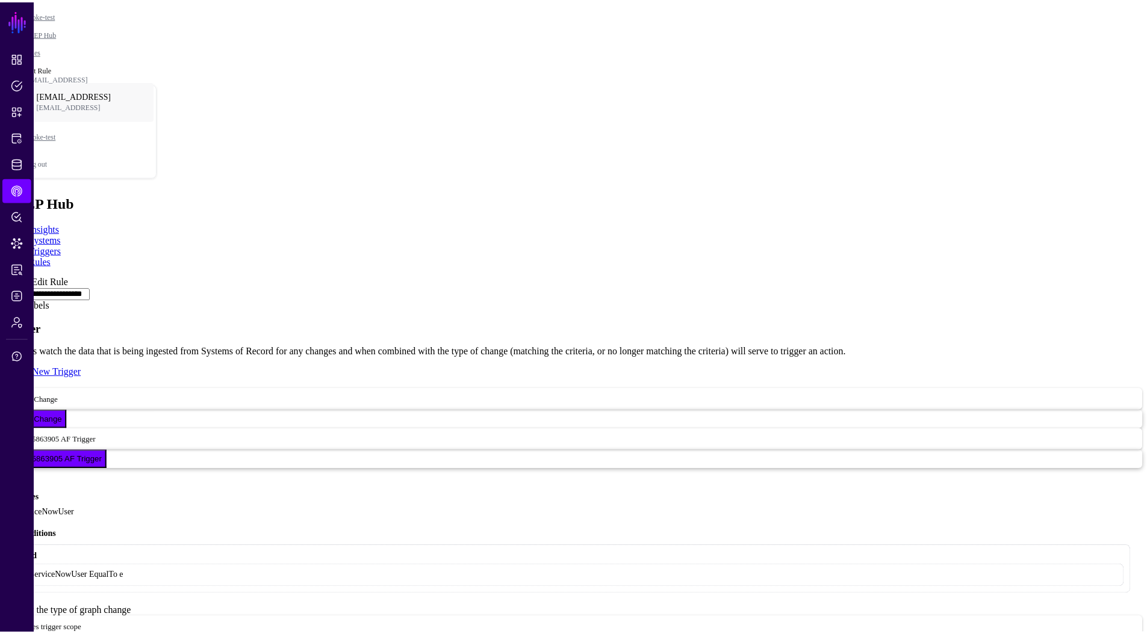
scroll to position [114, 0]
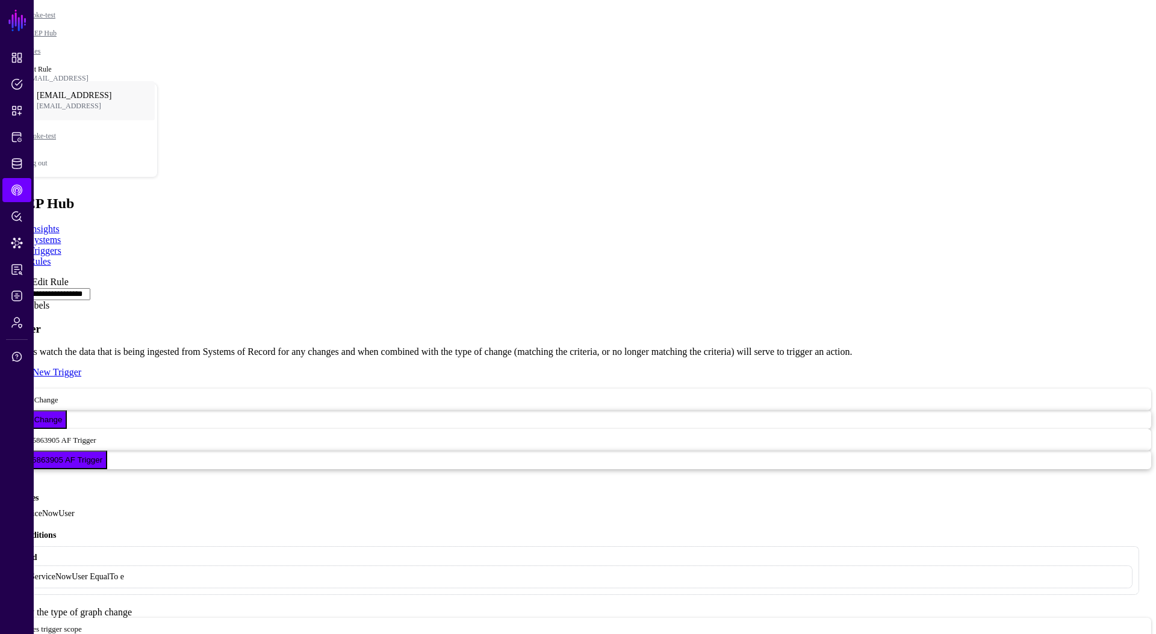
click at [5, 277] on link at bounding box center [5, 277] width 0 height 0
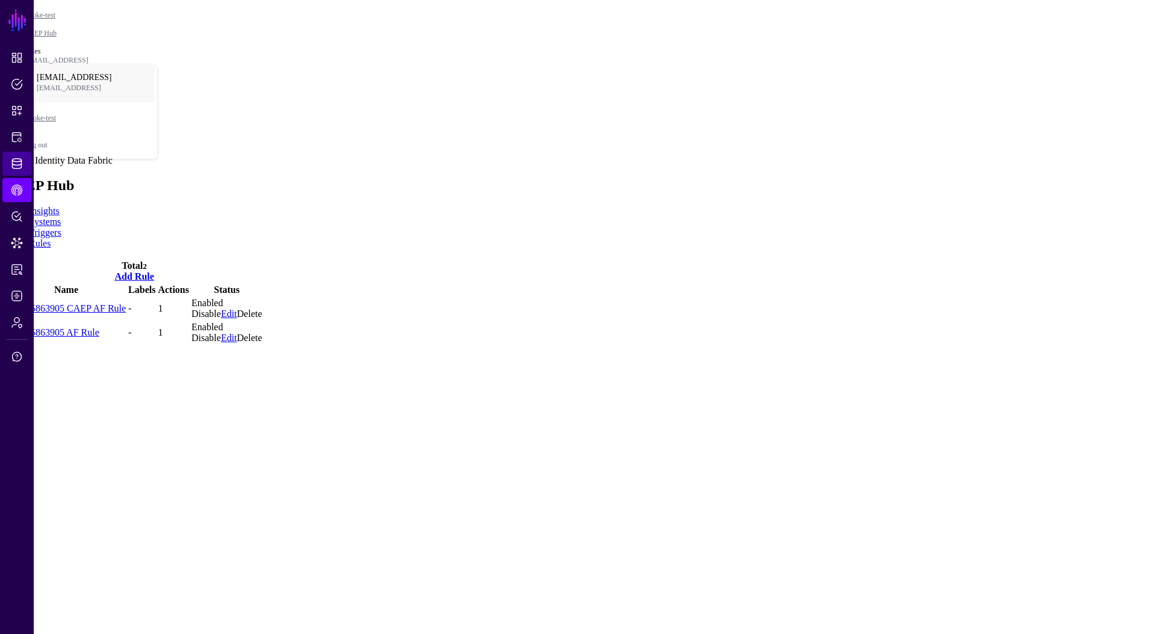
click at [18, 165] on span "Identity Data Fabric" at bounding box center [17, 164] width 12 height 12
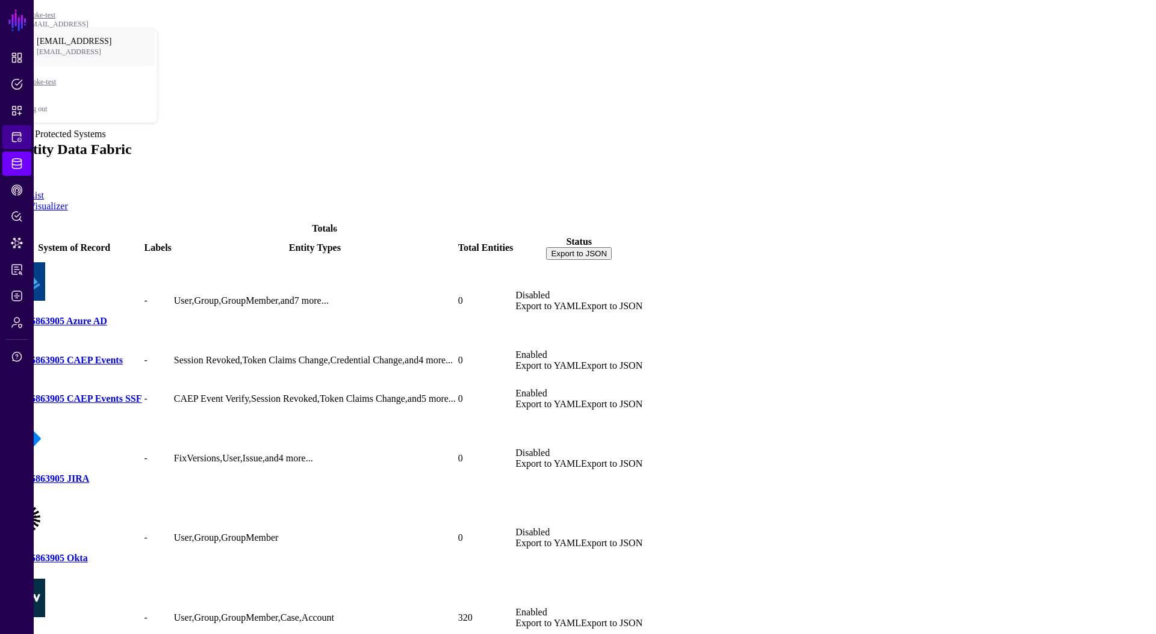
click at [13, 133] on span "Protected Systems" at bounding box center [17, 137] width 12 height 12
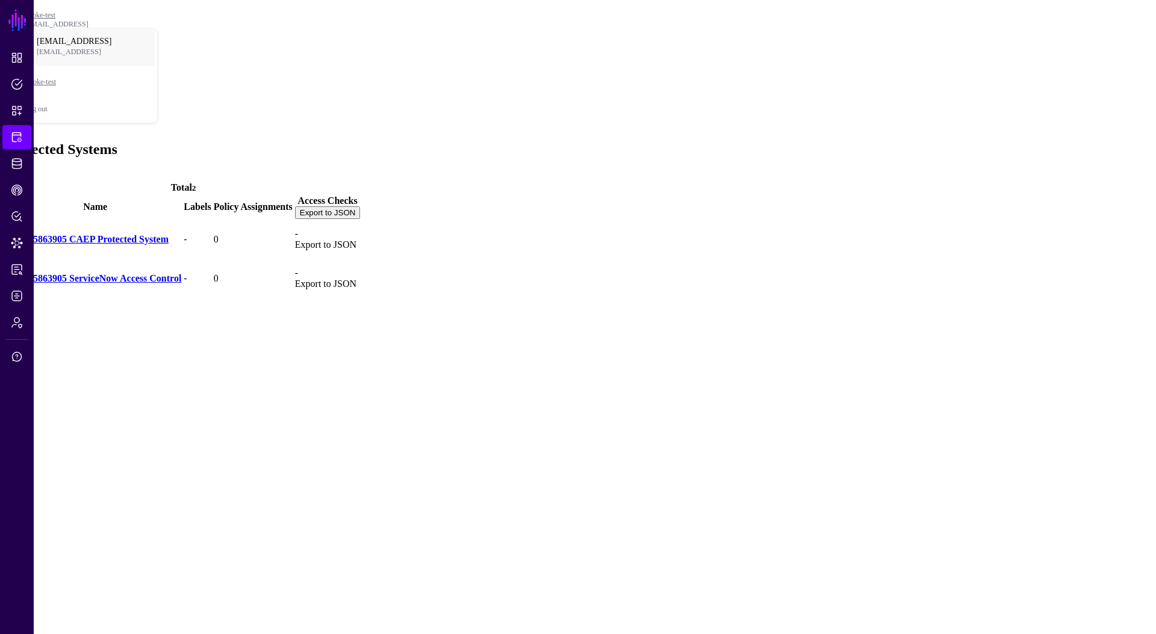
click at [169, 234] on link "138335863905 CAEP Protected System" at bounding box center [89, 239] width 160 height 10
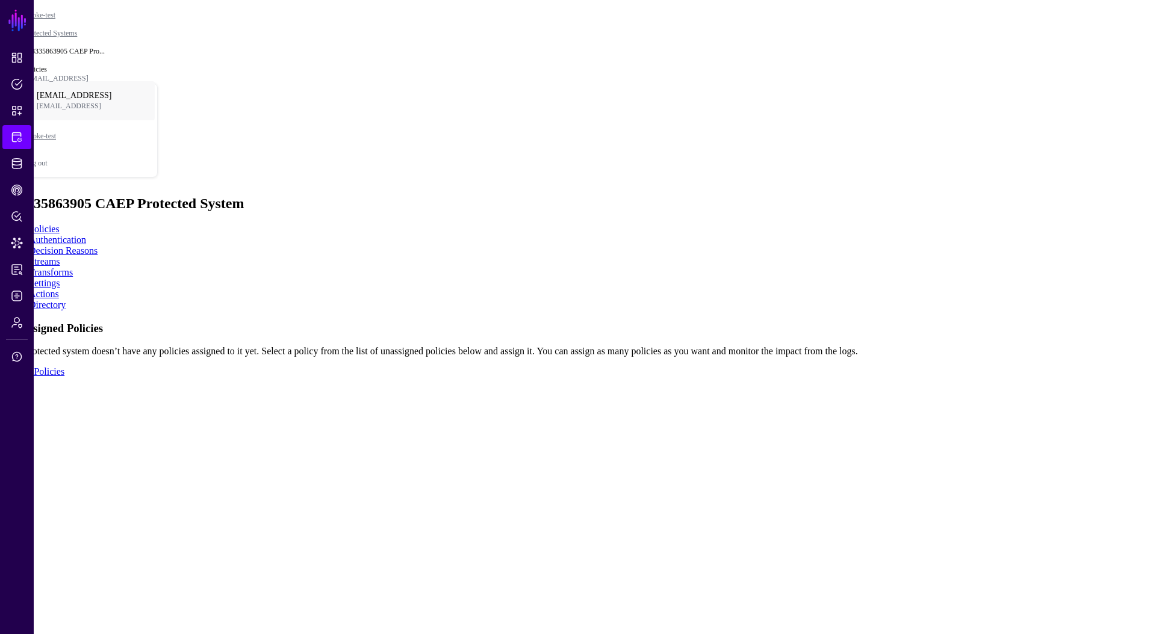
click at [60, 278] on link "Settings" at bounding box center [44, 283] width 31 height 10
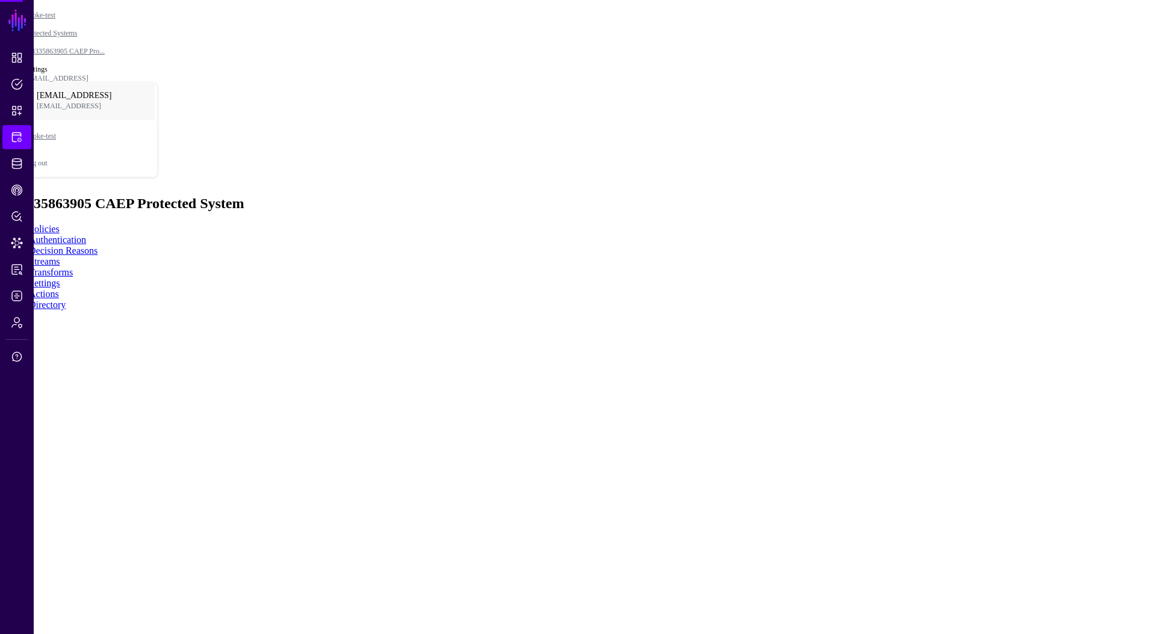
click at [59, 289] on link "Actions" at bounding box center [44, 294] width 30 height 10
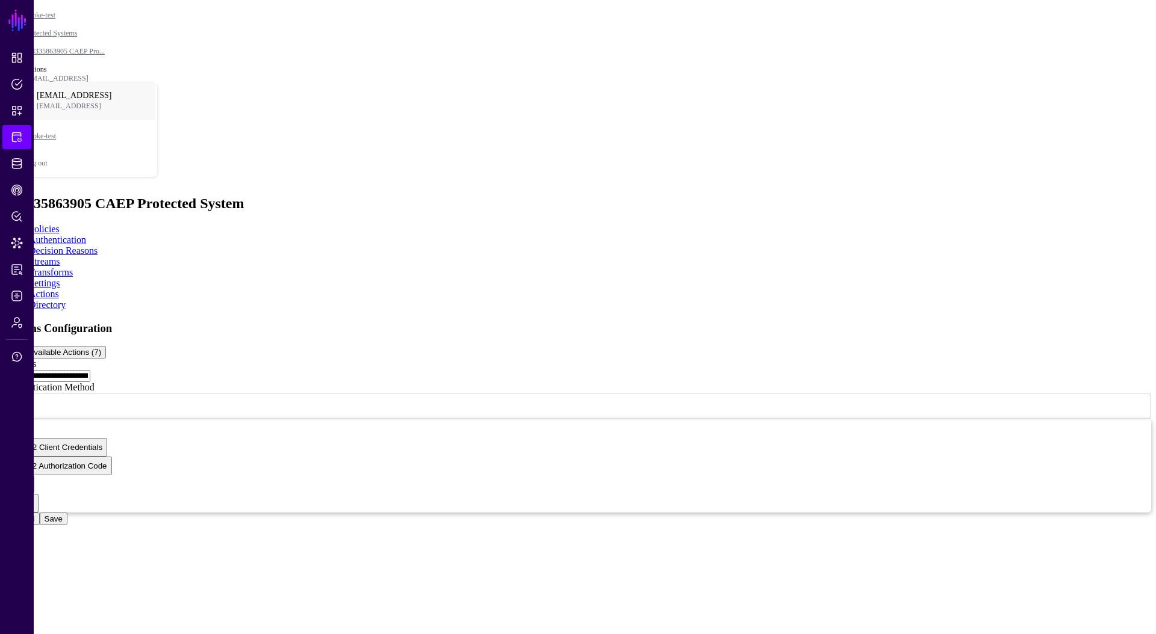
click at [90, 370] on input "**********" at bounding box center [47, 376] width 85 height 12
click at [19, 167] on span "Identity Data Fabric" at bounding box center [17, 164] width 12 height 12
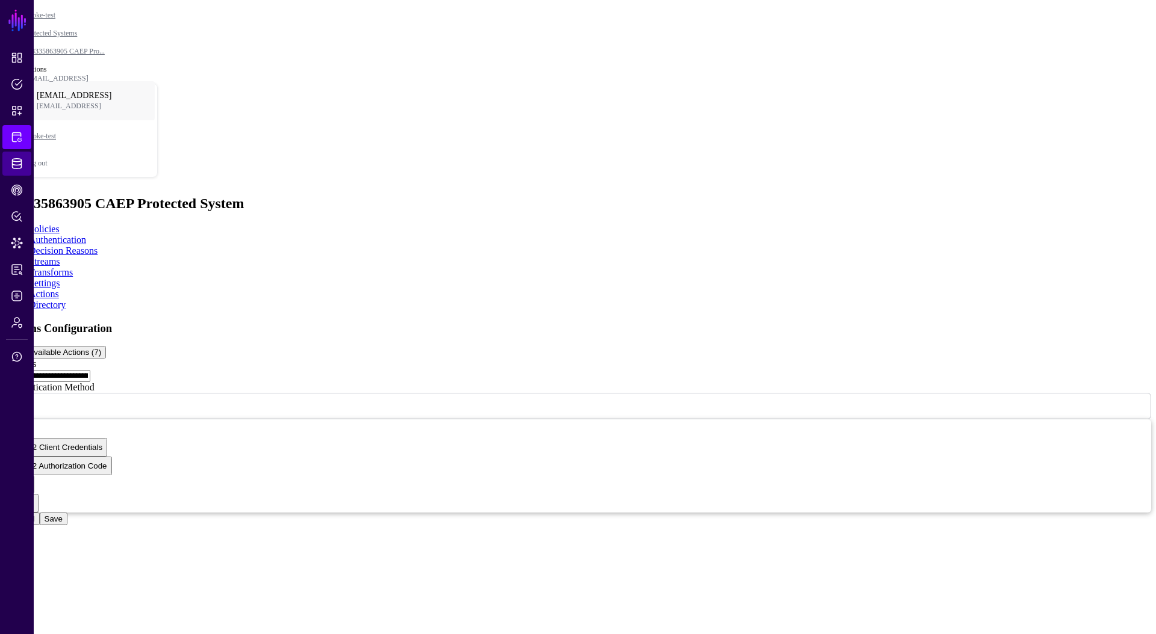
click at [19, 167] on span "Identity Data Fabric" at bounding box center [17, 164] width 12 height 12
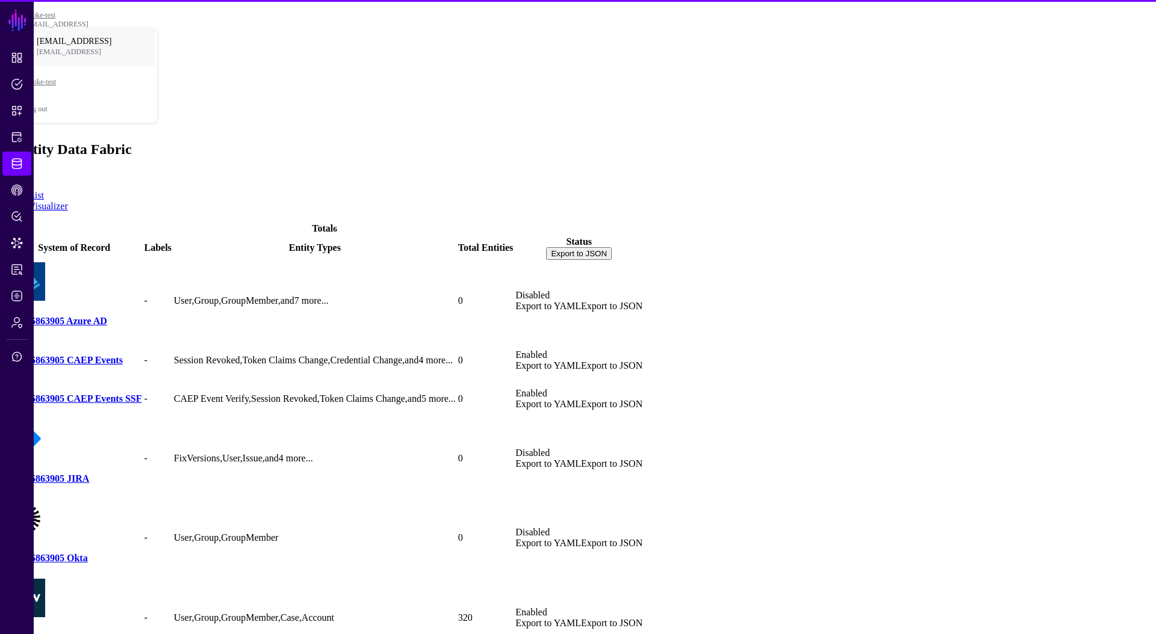
click at [141, 394] on link "138335863905 CAEP Events SSF" at bounding box center [74, 399] width 135 height 10
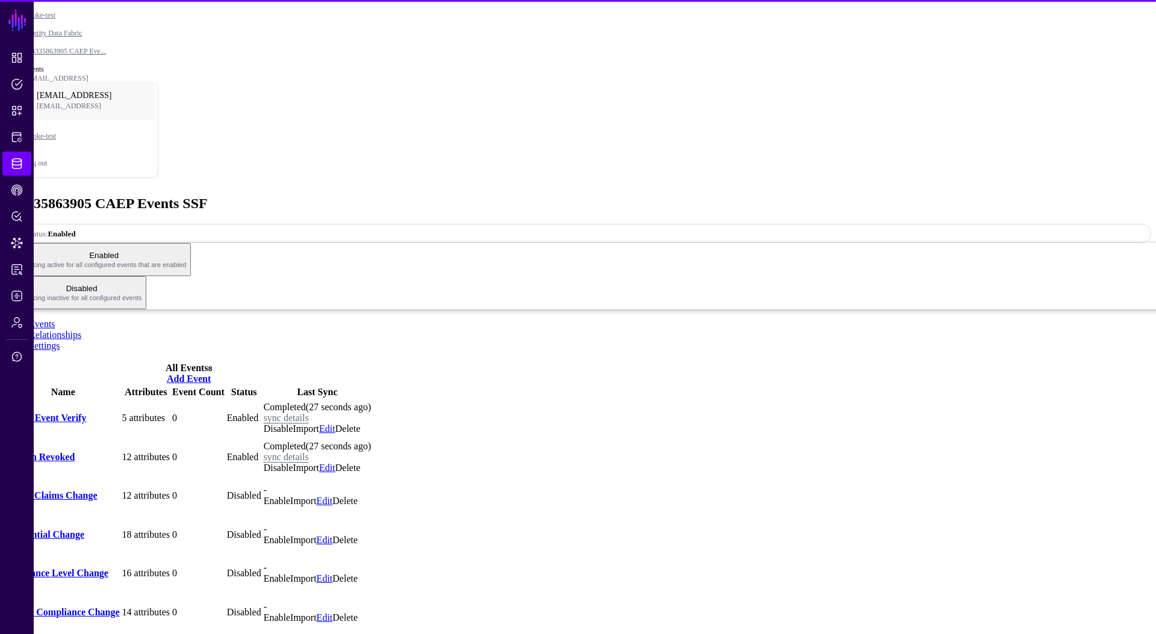
click at [60, 341] on link "Settings" at bounding box center [44, 346] width 31 height 10
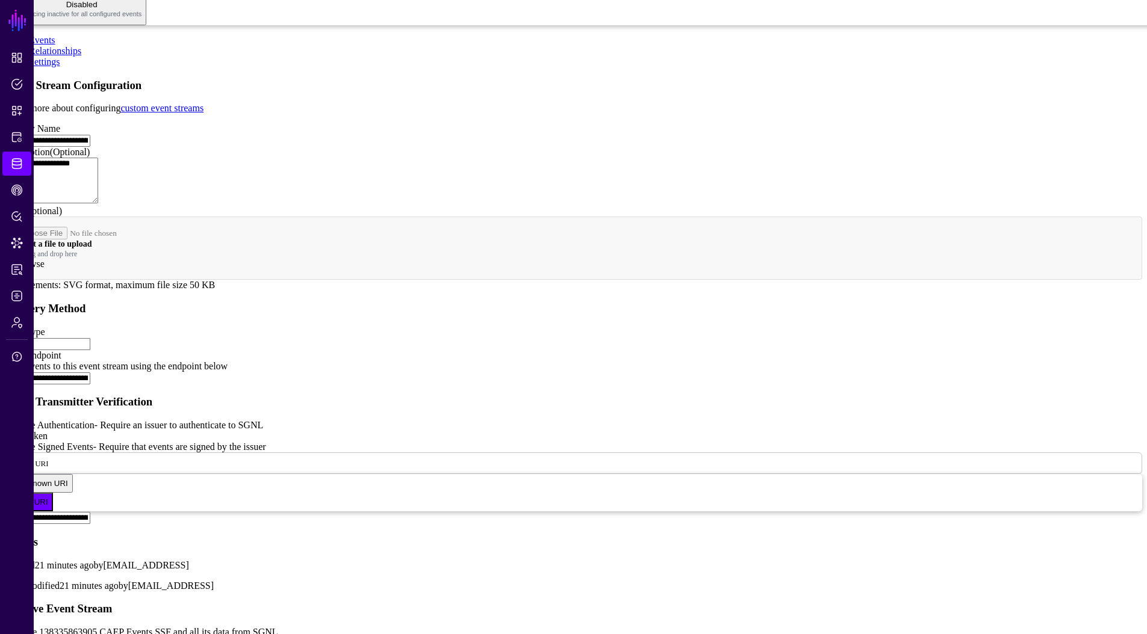
scroll to position [403, 0]
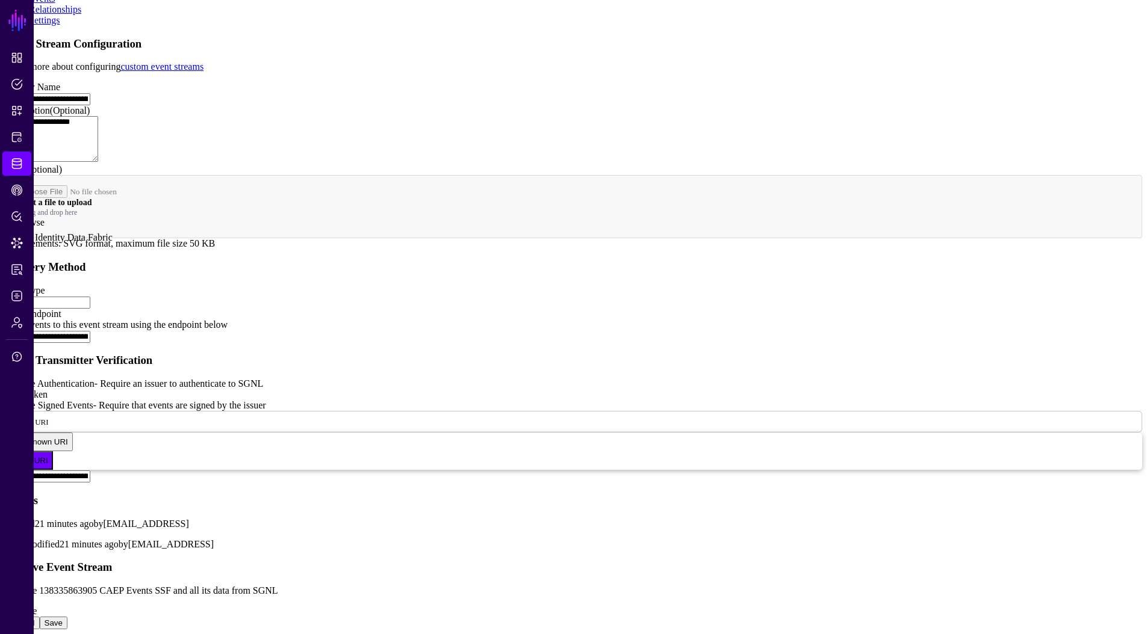
click at [27, 160] on link "Identity Data Fabric" at bounding box center [16, 164] width 29 height 24
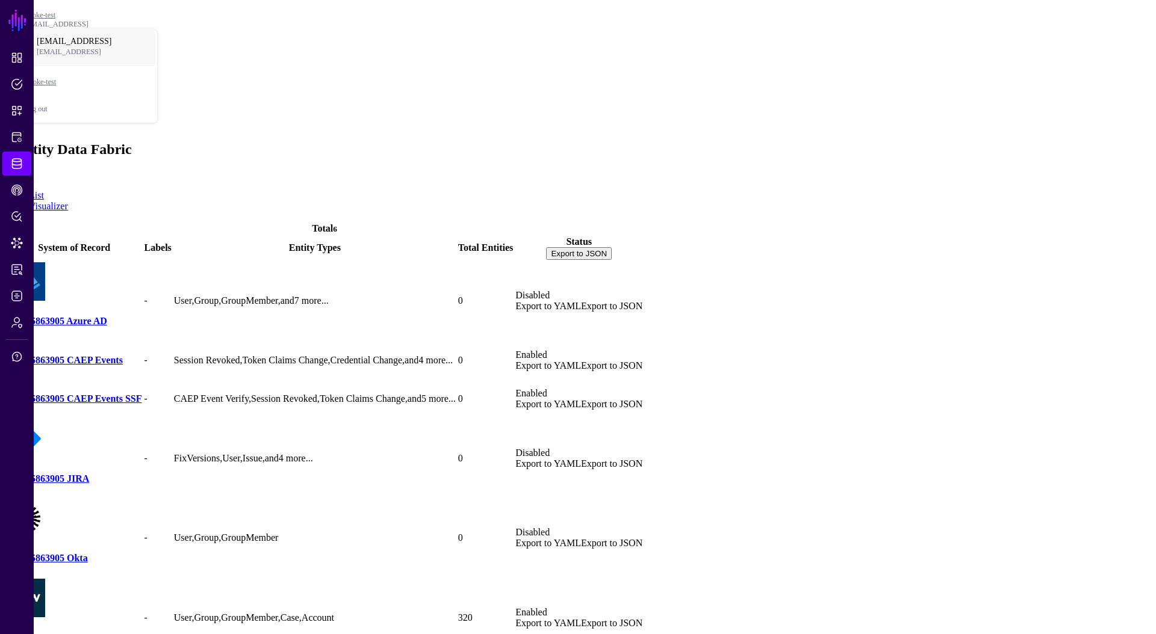
click at [141, 394] on link "138335863905 CAEP Events SSF" at bounding box center [74, 399] width 135 height 10
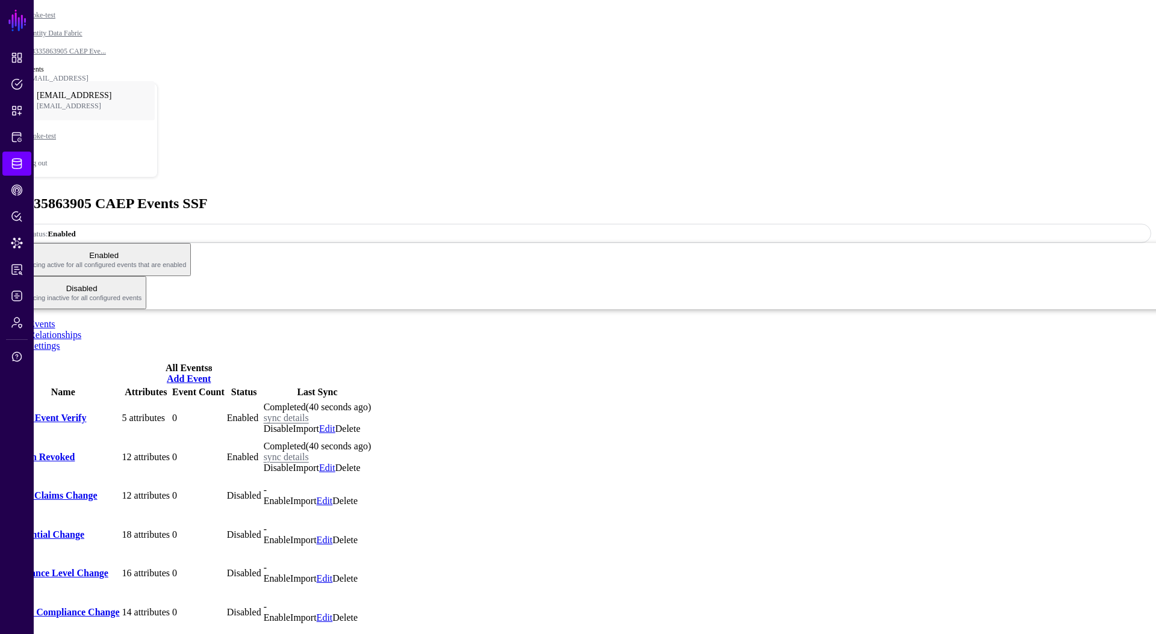
click at [75, 437] on link "Session Revoked" at bounding box center [41, 457] width 68 height 10
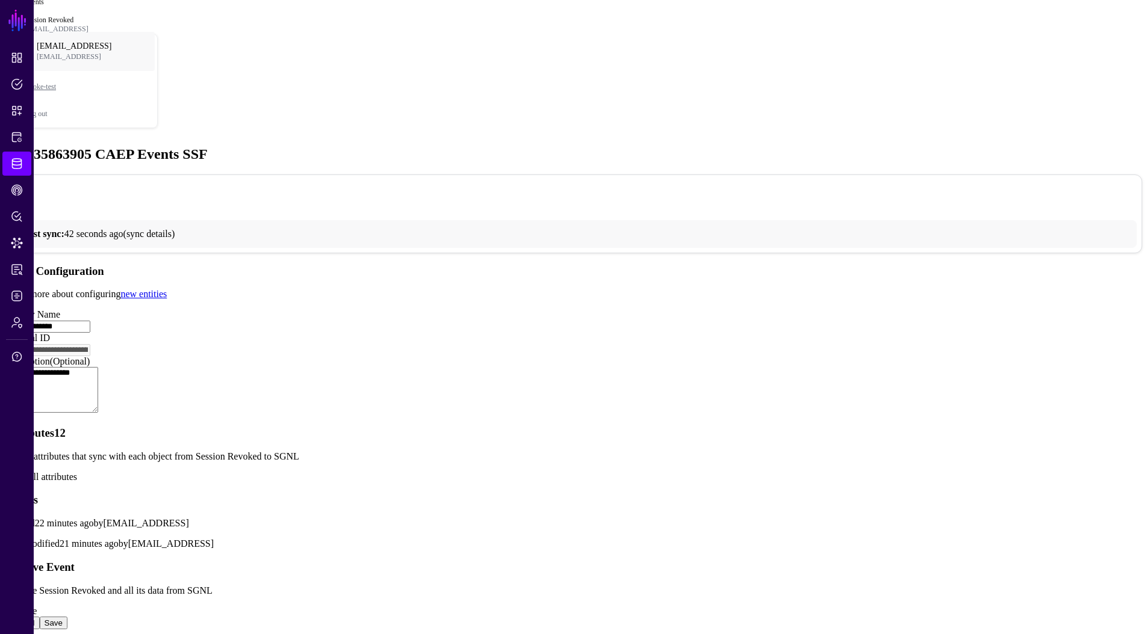
scroll to position [327, 0]
click at [77, 437] on link "Show all attributes" at bounding box center [41, 477] width 72 height 10
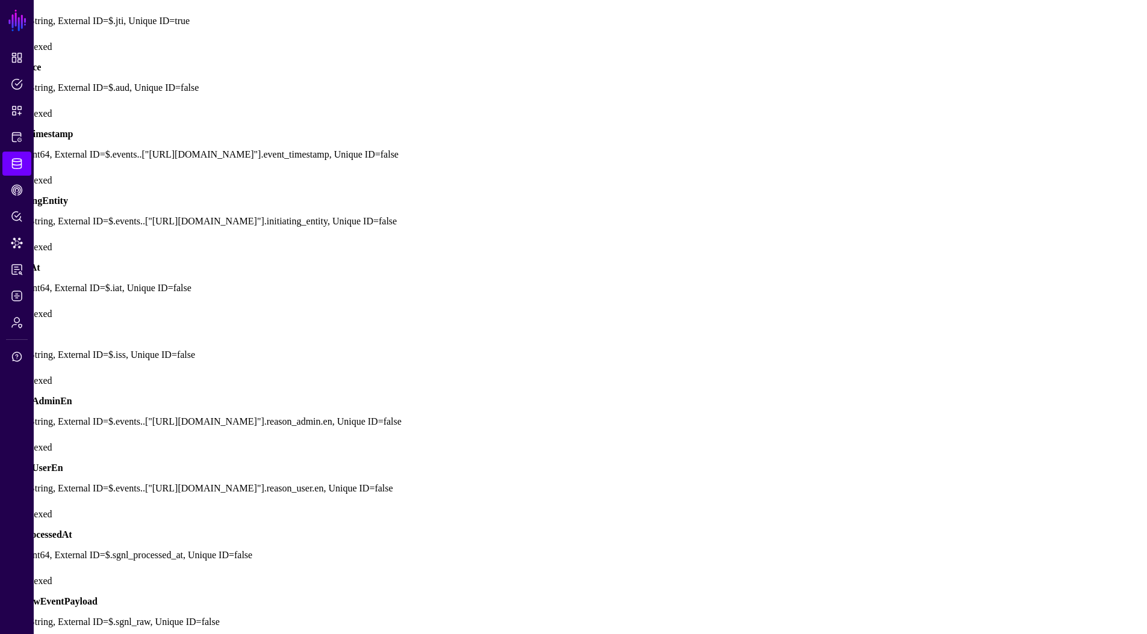
scroll to position [339, 0]
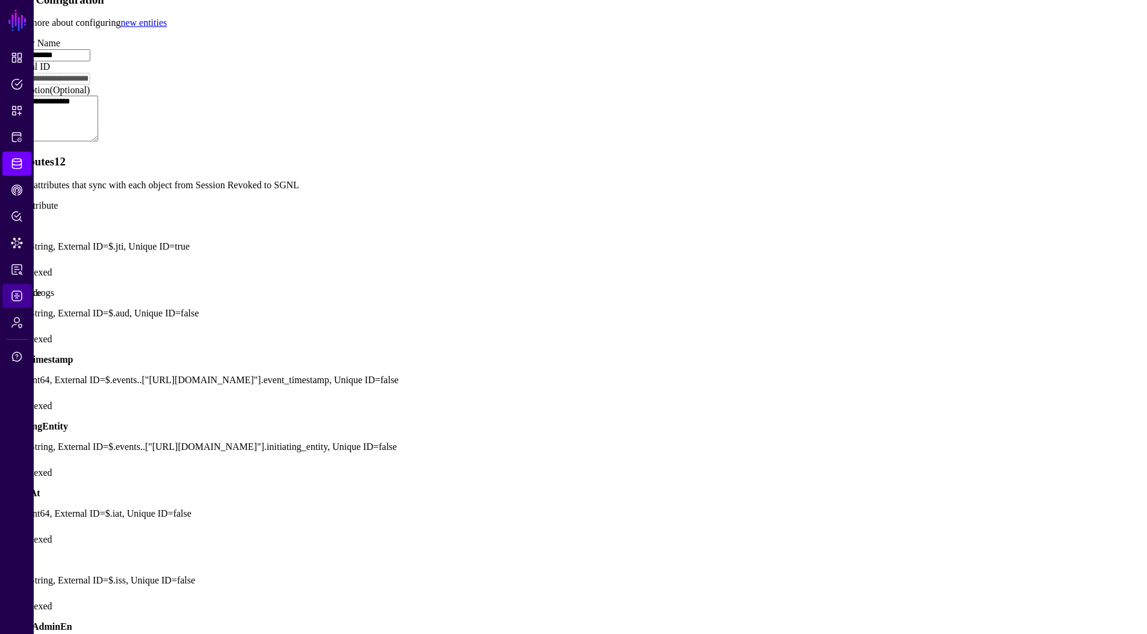
click at [22, 302] on link "Logs" at bounding box center [16, 296] width 29 height 24
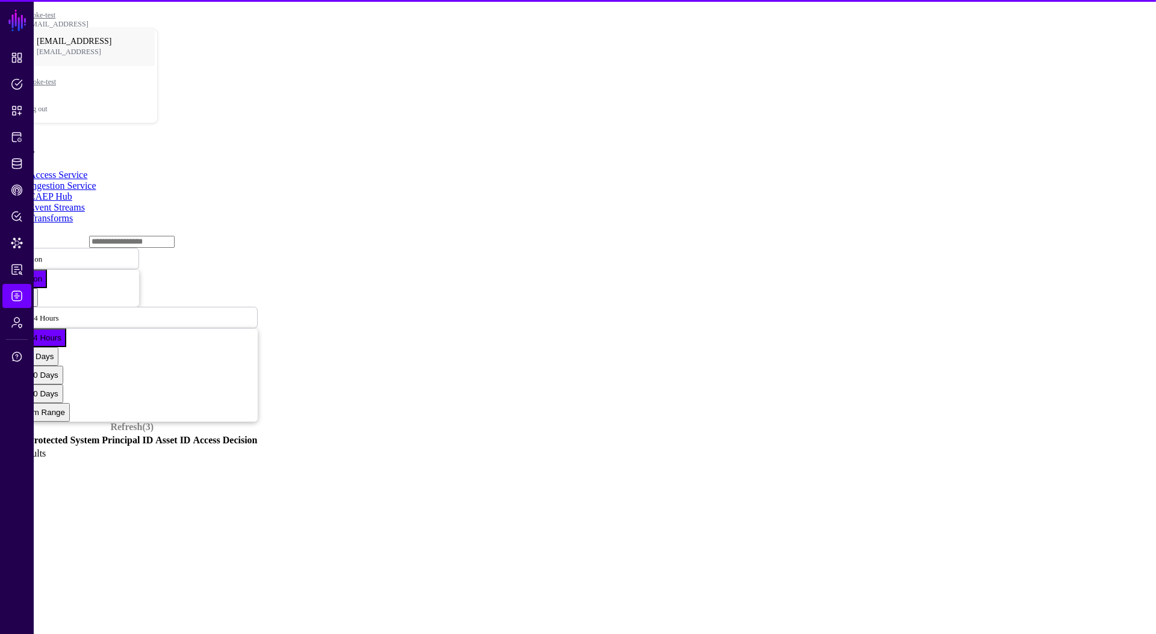
click at [72, 191] on link "CAEP Hub" at bounding box center [50, 196] width 43 height 10
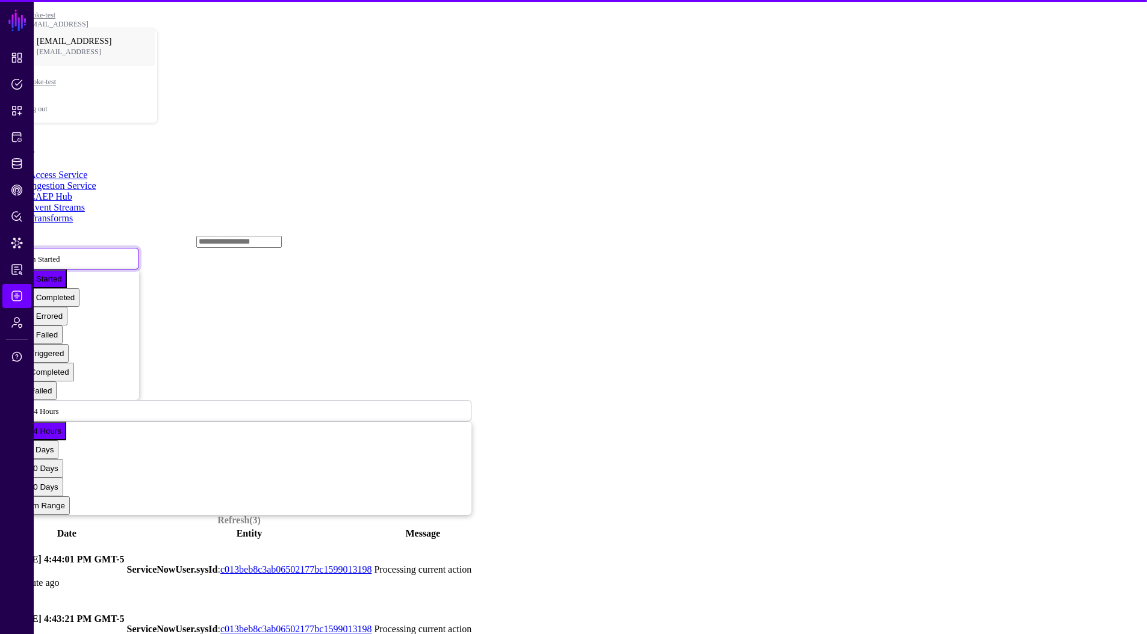
click at [139, 248] on link "Action Started" at bounding box center [73, 259] width 132 height 22
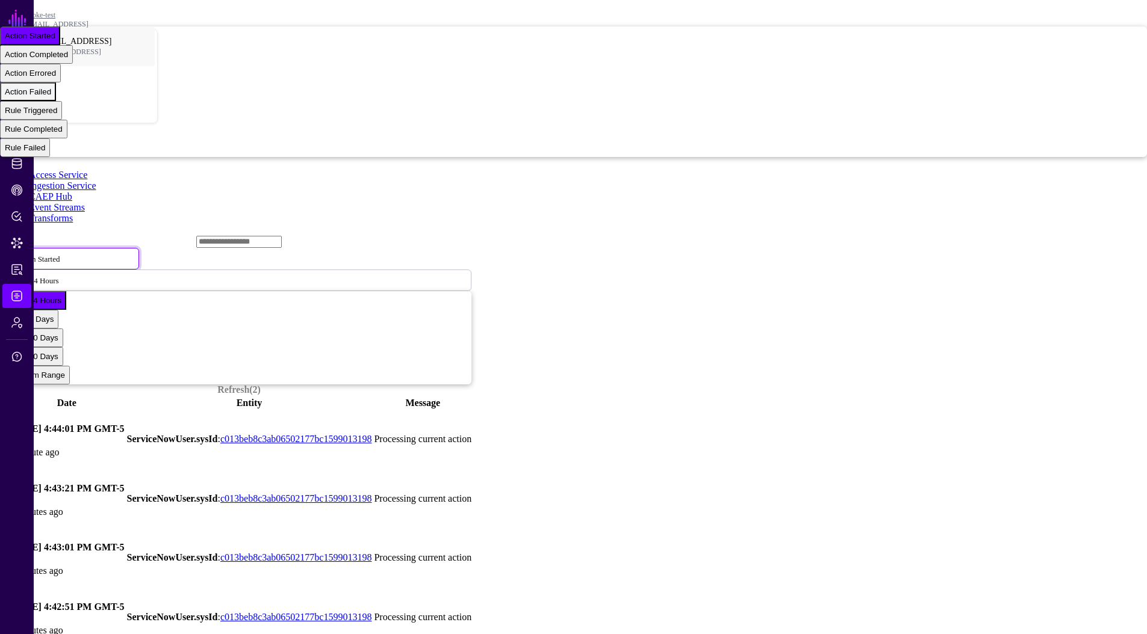
click at [51, 96] on span "Action Failed" at bounding box center [28, 91] width 46 height 9
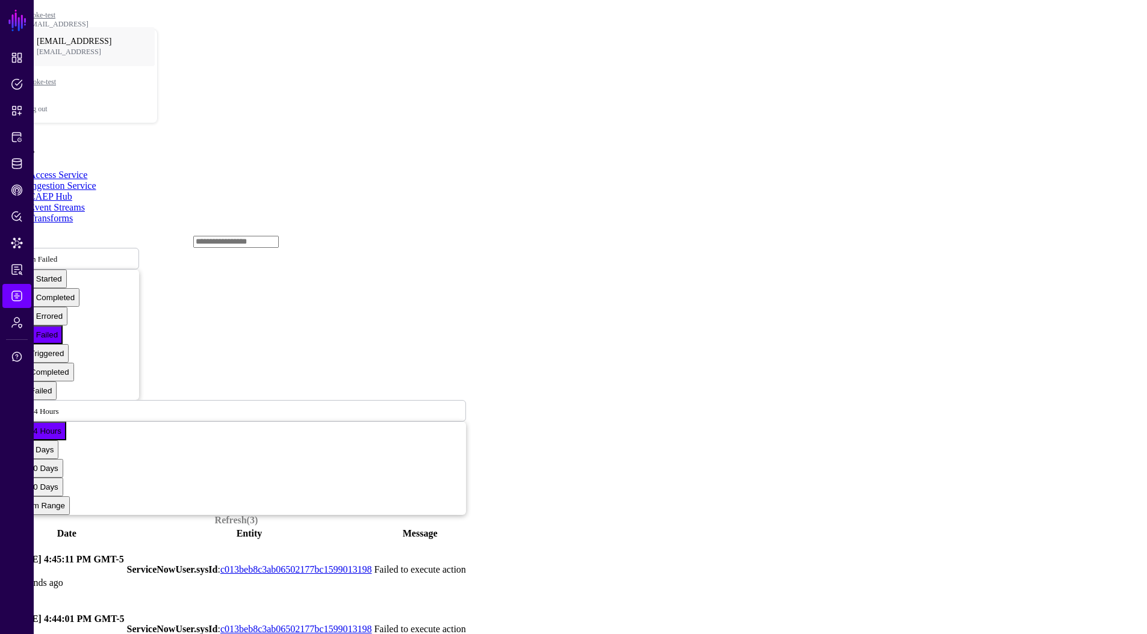
click at [7, 437] on link at bounding box center [7, 570] width 0 height 0
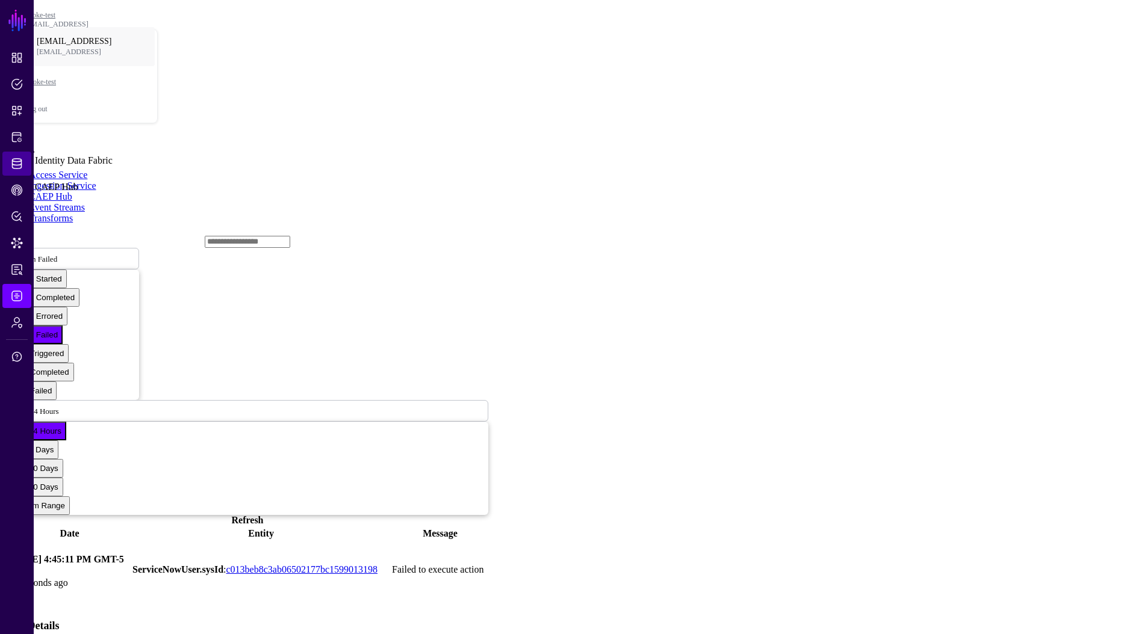
click at [20, 160] on span "Identity Data Fabric" at bounding box center [17, 164] width 12 height 12
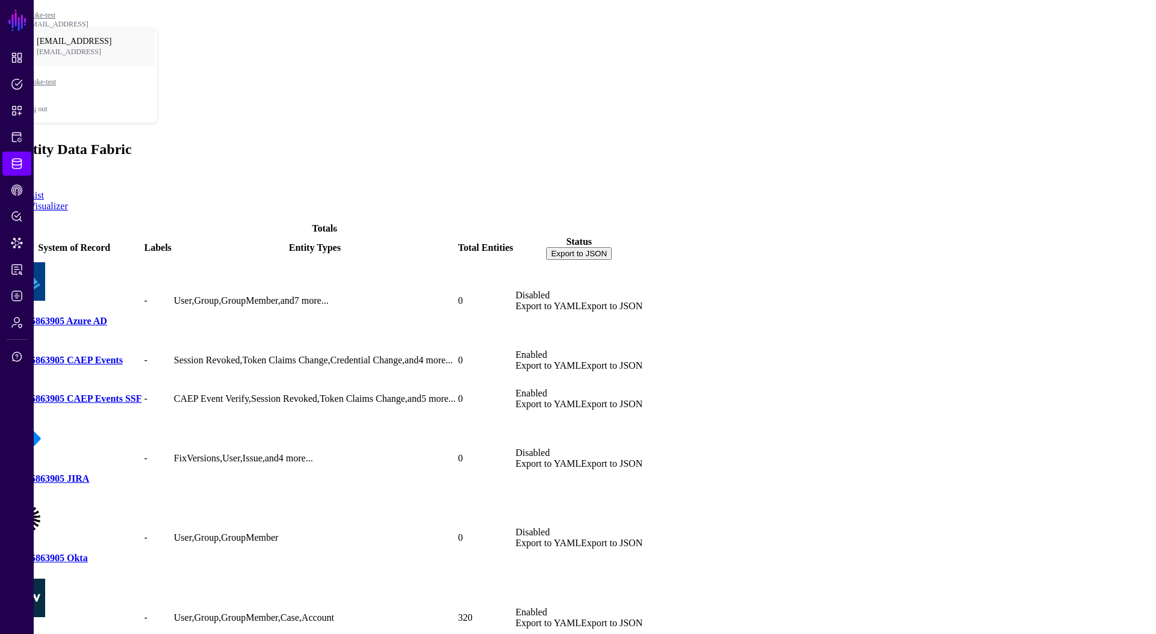
click at [141, 394] on link "138335863905 CAEP Events SSF" at bounding box center [74, 399] width 135 height 10
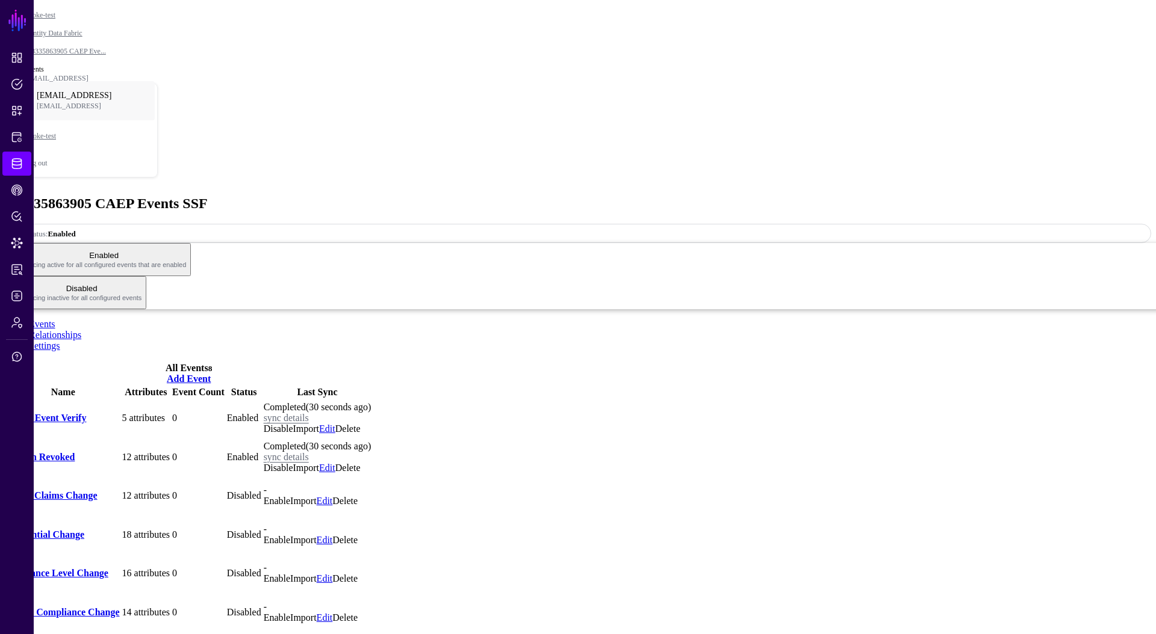
click at [75, 437] on link "Session Revoked" at bounding box center [41, 457] width 68 height 10
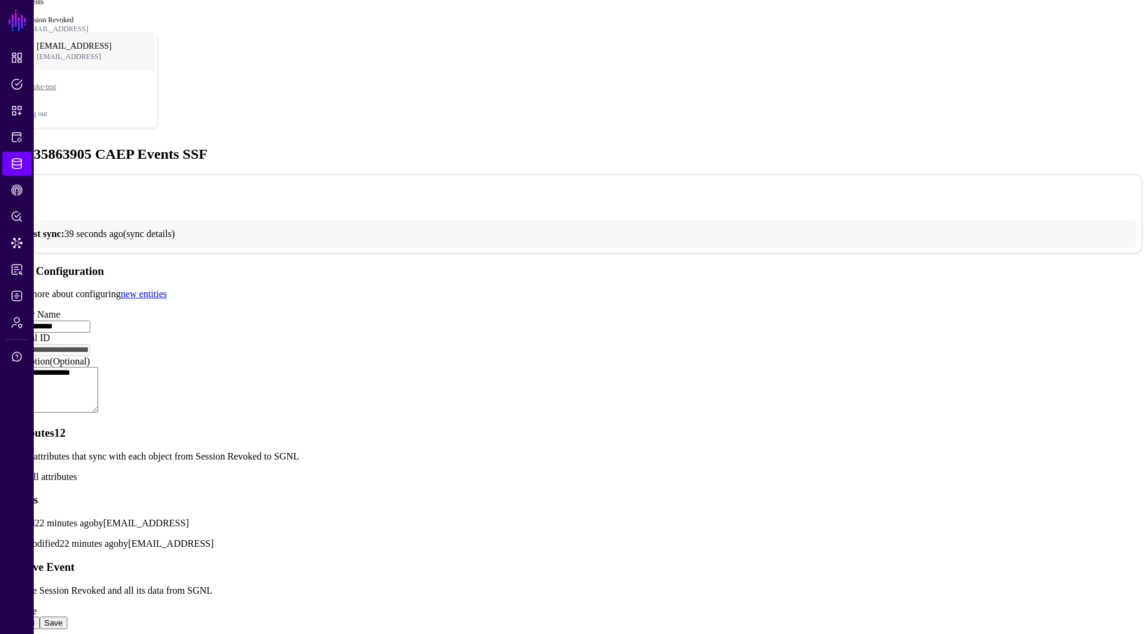
scroll to position [327, 0]
click at [77, 437] on link "Show all attributes" at bounding box center [41, 477] width 72 height 10
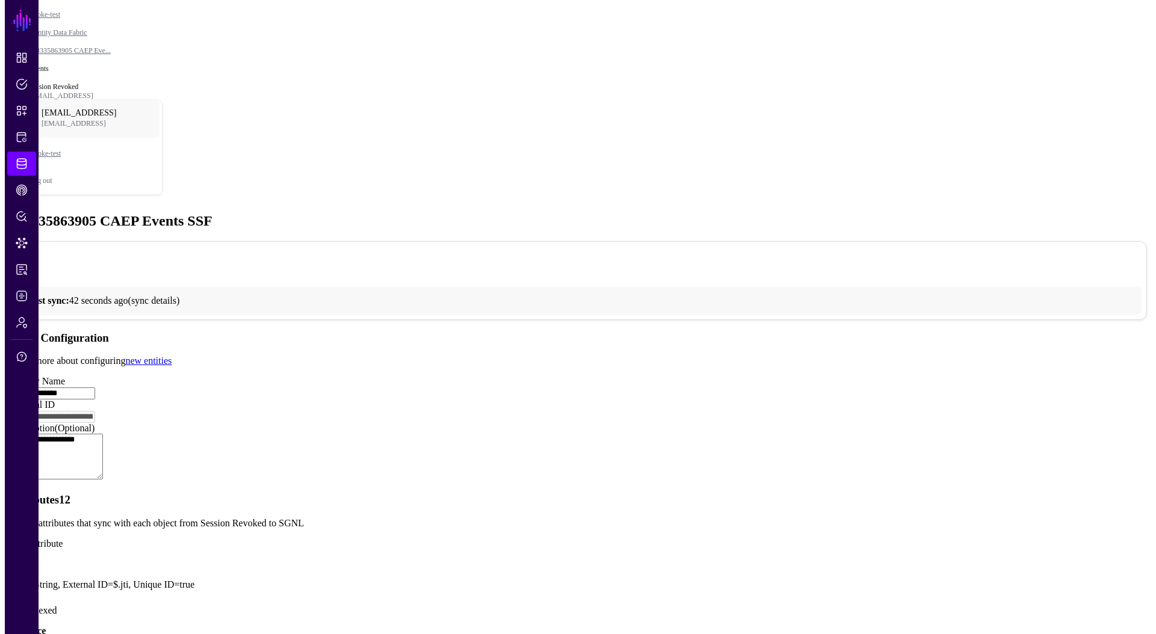
scroll to position [0, 0]
